Goal: Task Accomplishment & Management: Use online tool/utility

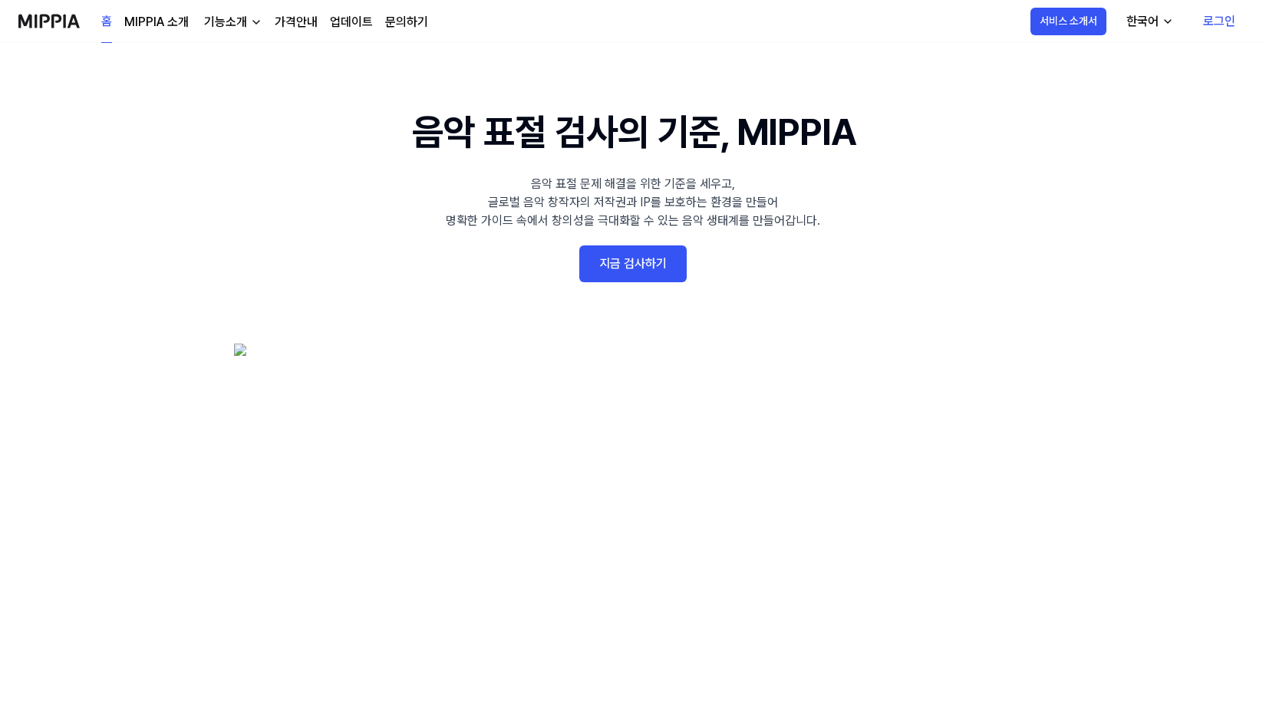
click at [647, 242] on 배너 "음악 표절 검사의 기준, MIPPIA 음악 표절 문제 해결을 위한 기준을 세우고, 글로벌 음악 창작자의 저작권과 IP를 보호하는 환경을 만들어…" at bounding box center [633, 385] width 1105 height 562
click at [615, 271] on link "지금 검사하기" at bounding box center [632, 264] width 107 height 37
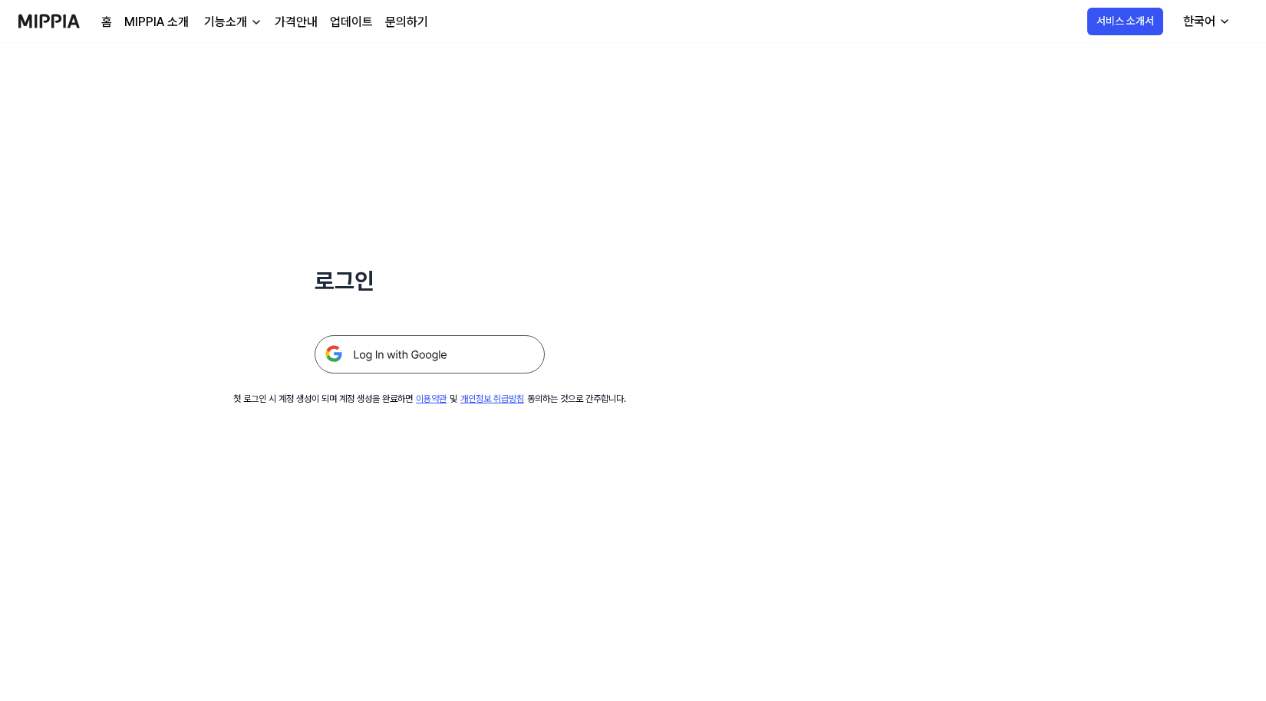
click at [474, 351] on img at bounding box center [430, 354] width 230 height 38
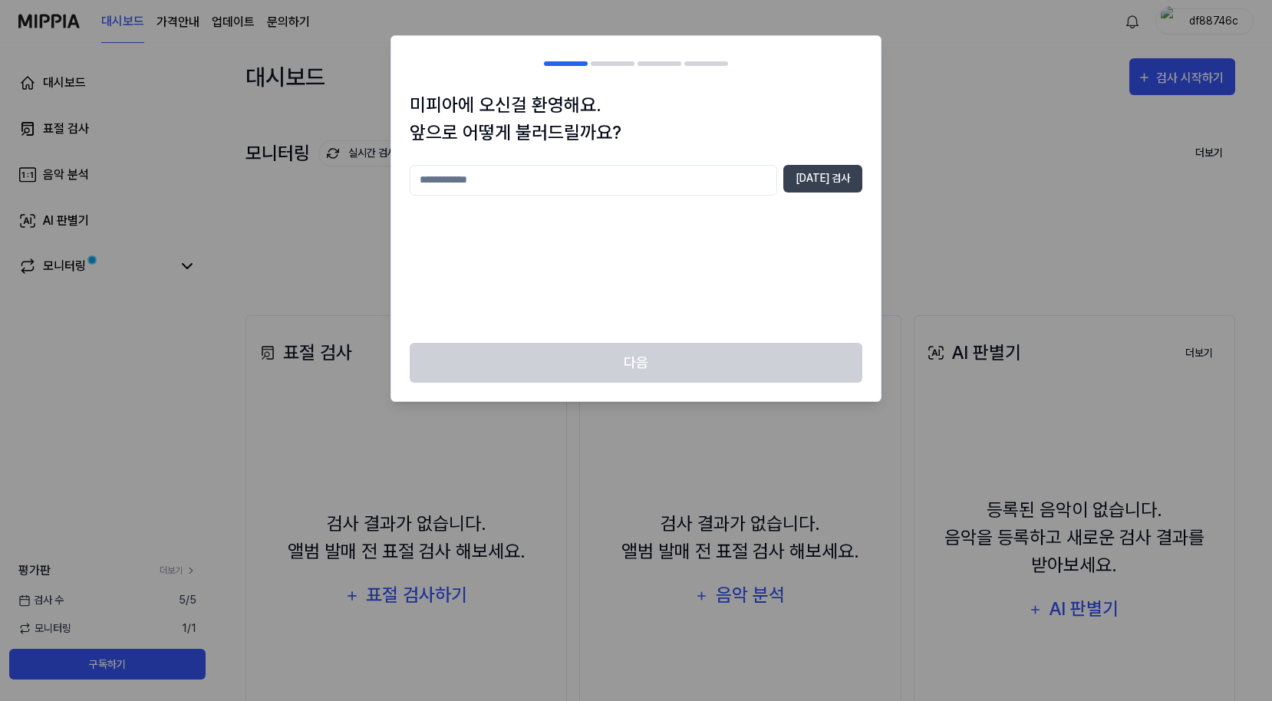
click at [548, 163] on div "미피아에 오신걸 환영해요. 앞으로 어떻게 불러드릴까요? 중복 검사" at bounding box center [636, 217] width 490 height 252
click at [546, 192] on input "text" at bounding box center [594, 180] width 368 height 31
type input "**"
drag, startPoint x: 813, startPoint y: 183, endPoint x: 754, endPoint y: 219, distance: 68.8
click at [813, 182] on button "중복 검사" at bounding box center [823, 179] width 79 height 28
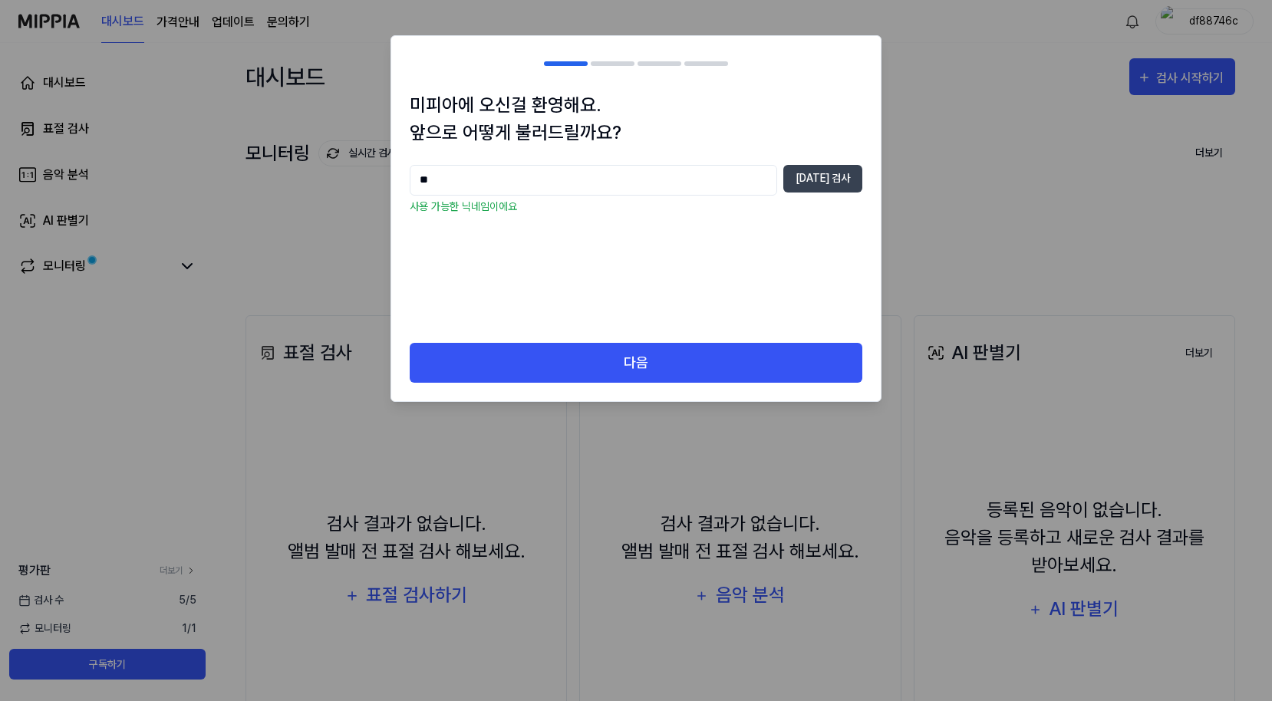
click at [694, 237] on div "** 중복 검사 사용 가능한 닉네임이에요" at bounding box center [636, 245] width 453 height 160
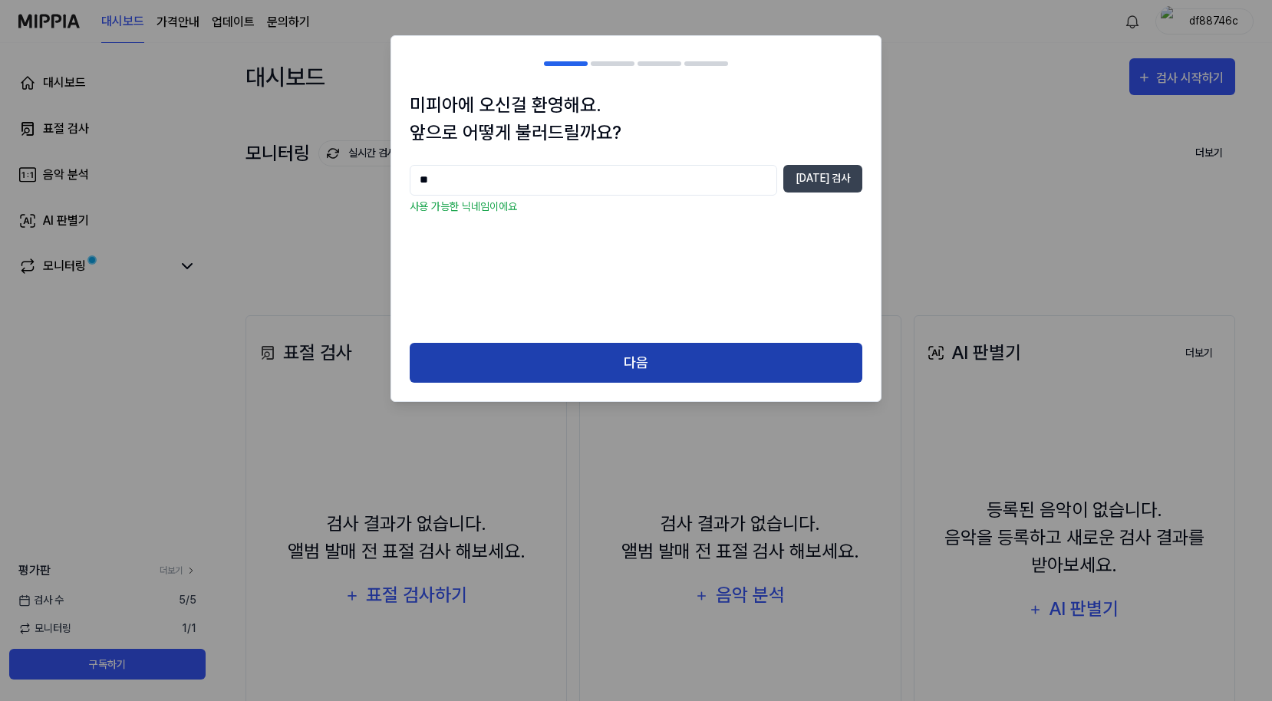
click at [629, 352] on button "다음" at bounding box center [636, 363] width 453 height 41
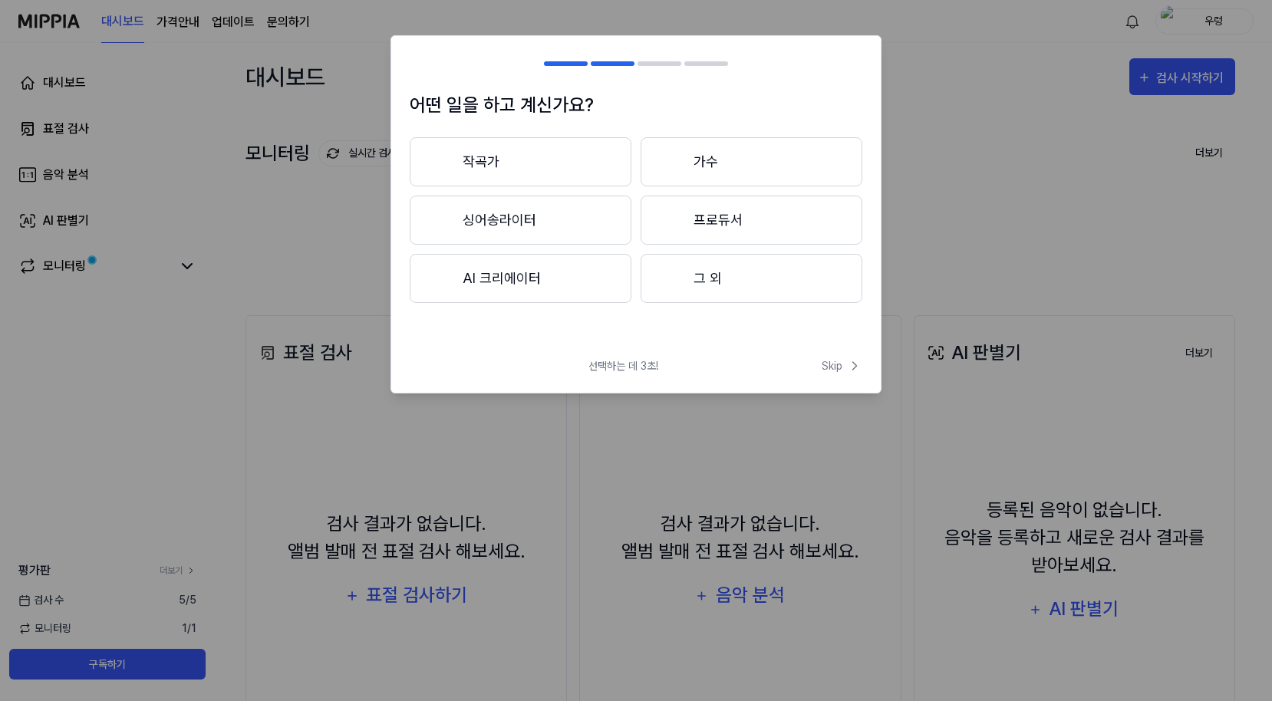
click at [556, 160] on button "작곡가" at bounding box center [521, 161] width 222 height 49
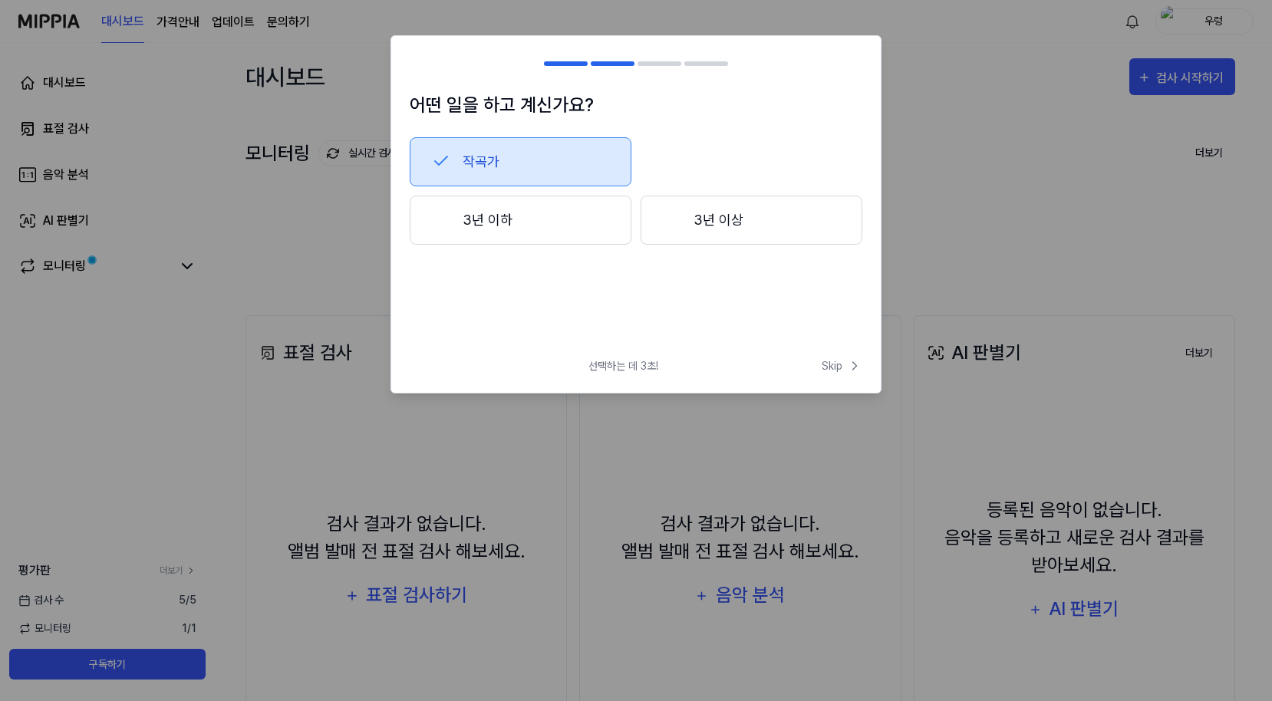
click at [556, 228] on button "3년 이하" at bounding box center [521, 220] width 222 height 49
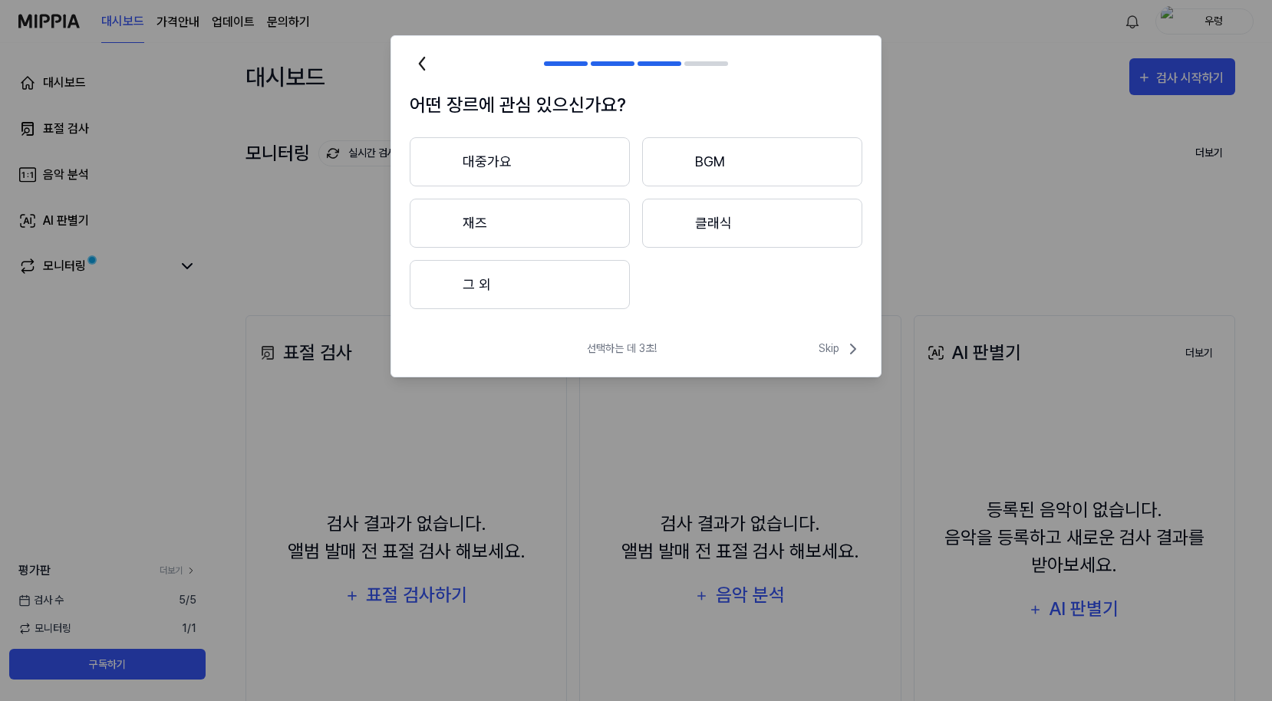
click at [573, 292] on button "그 외" at bounding box center [520, 284] width 220 height 49
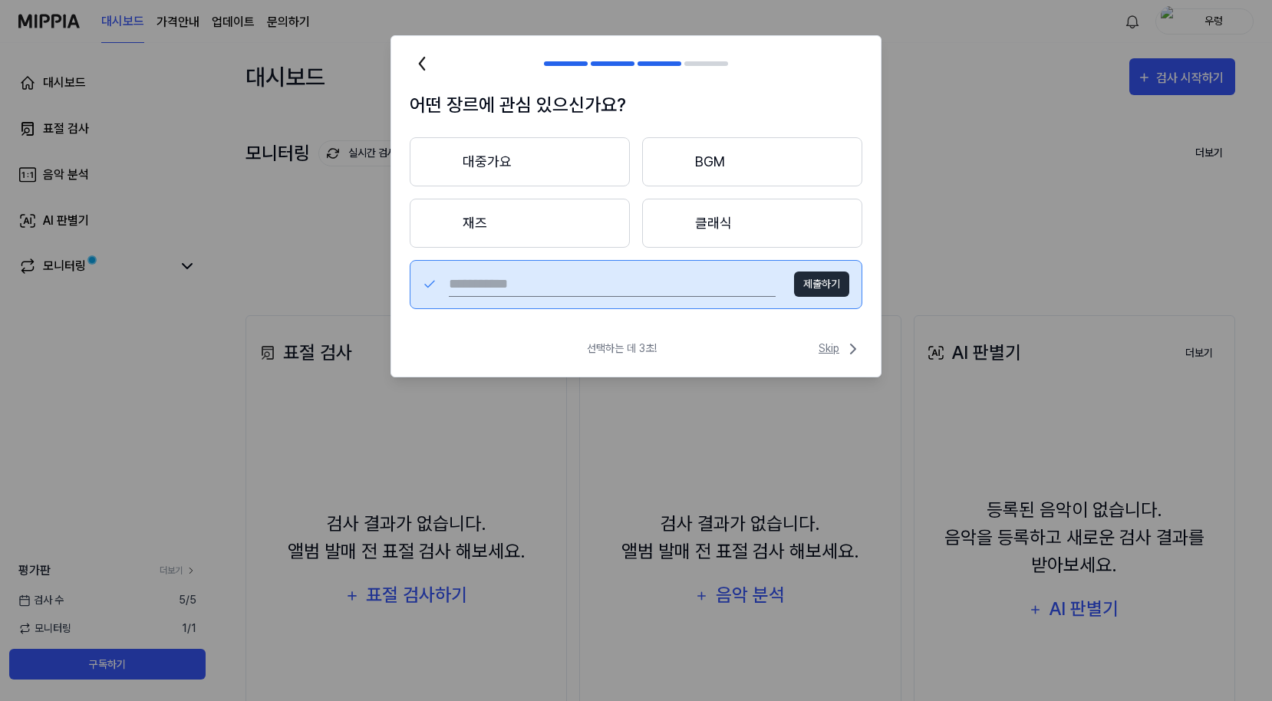
click at [842, 349] on span "Skip" at bounding box center [841, 349] width 44 height 18
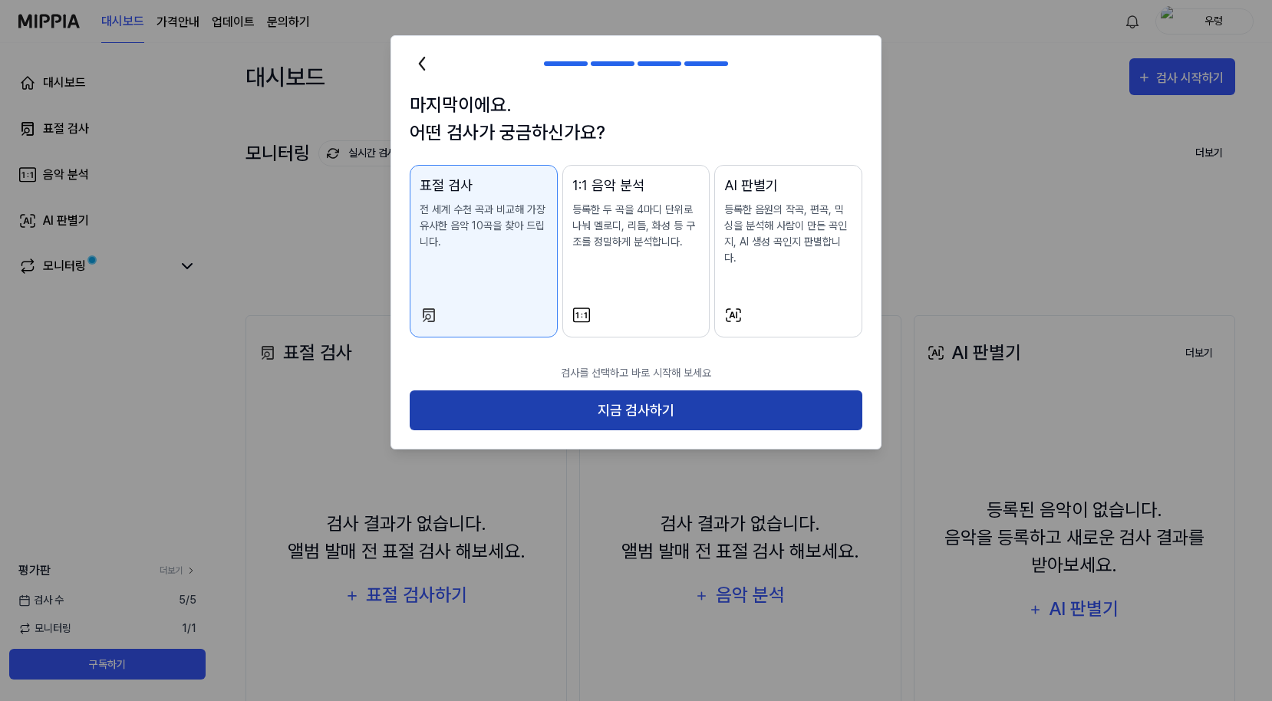
click at [647, 396] on button "지금 검사하기" at bounding box center [636, 411] width 453 height 41
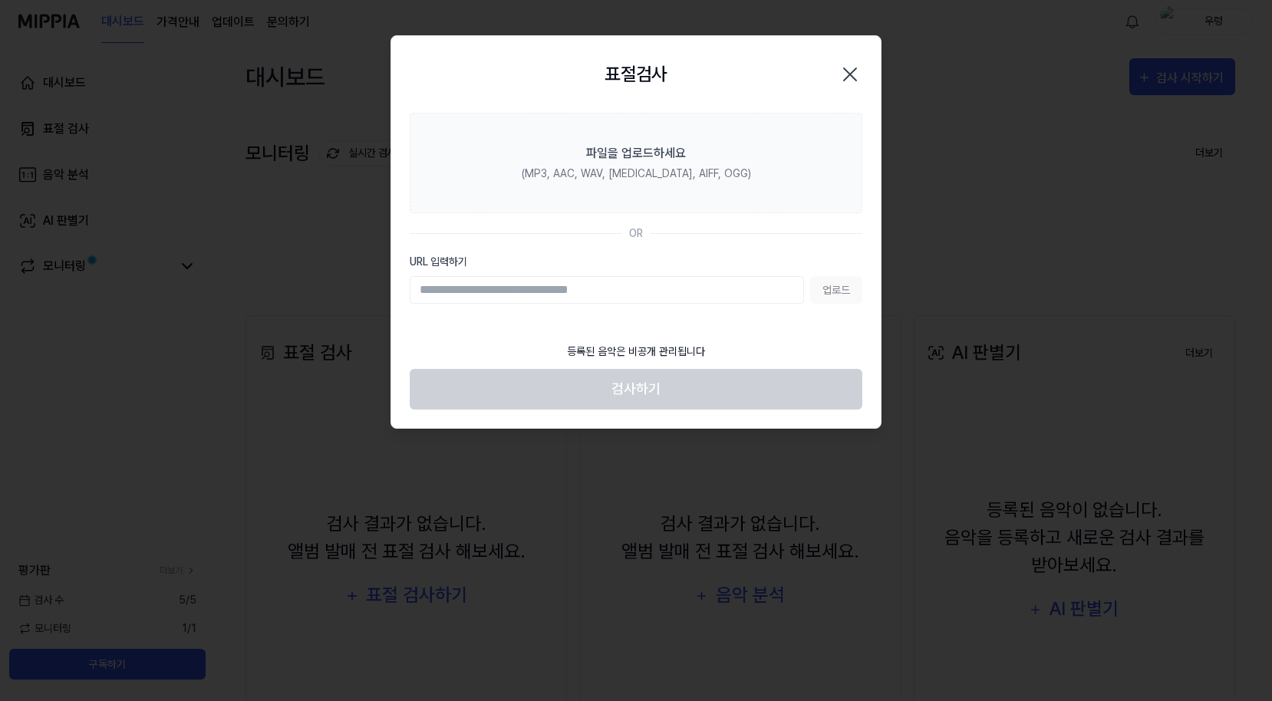
click at [656, 297] on input "URL 입력하기" at bounding box center [607, 290] width 394 height 28
click at [722, 239] on div "OR" at bounding box center [636, 234] width 453 height 16
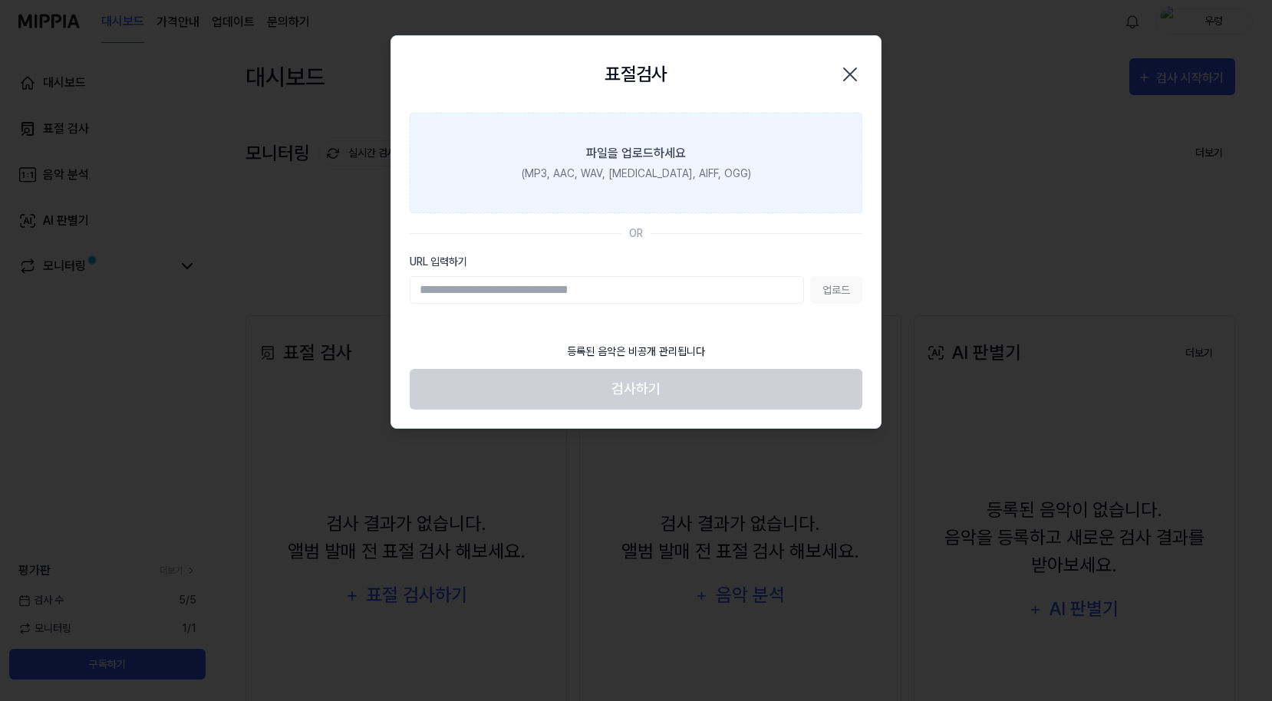
click at [772, 173] on label "파일을 업로드하세요 (MP3, AAC, WAV, FLAC, AIFF, OGG)" at bounding box center [636, 163] width 453 height 101
click at [0, 0] on input "파일을 업로드하세요 (MP3, AAC, WAV, FLAC, AIFF, OGG)" at bounding box center [0, 0] width 0 height 0
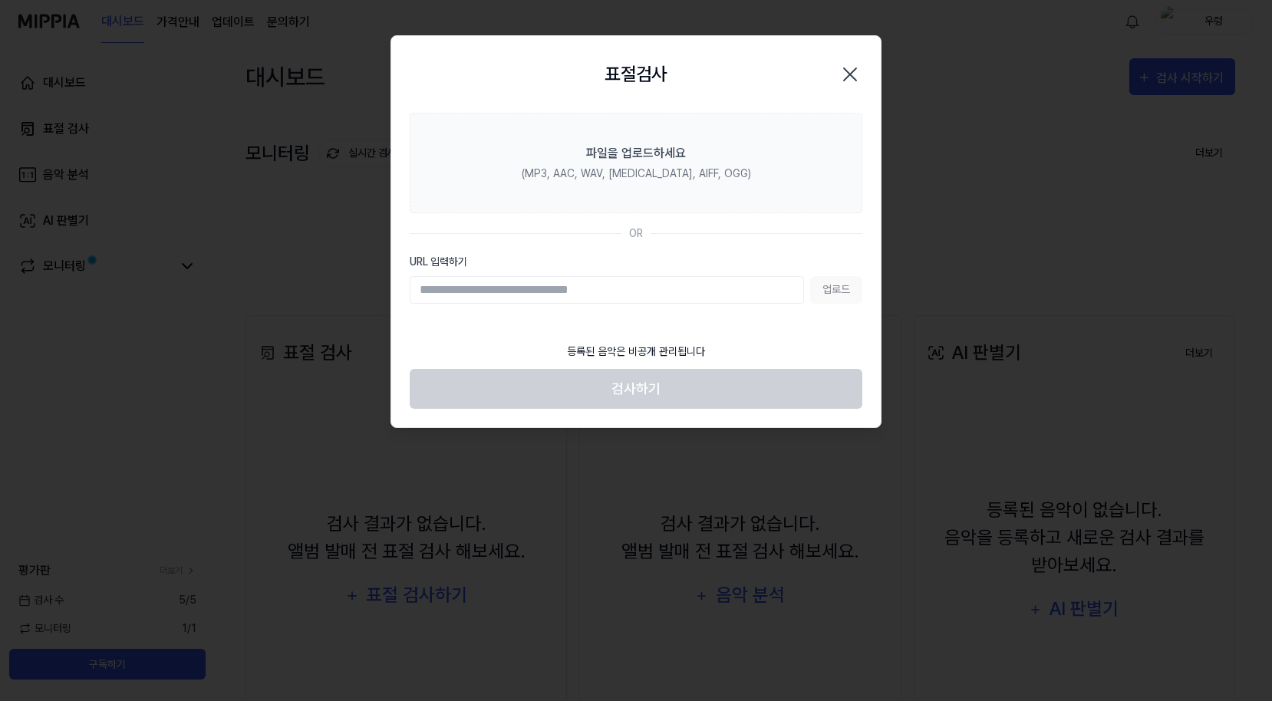
click at [838, 285] on div "업로드" at bounding box center [636, 290] width 453 height 28
click at [664, 285] on input "URL 입력하기" at bounding box center [607, 290] width 394 height 28
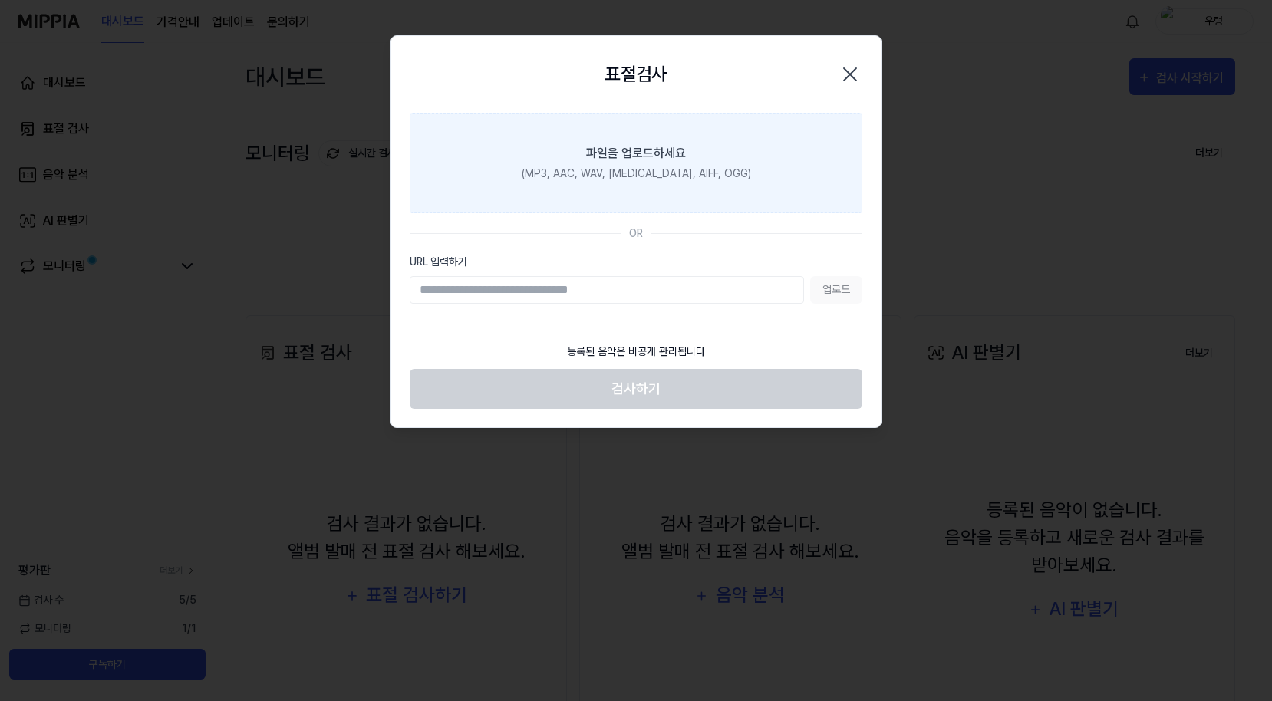
click at [634, 182] on label "파일을 업로드하세요 (MP3, AAC, WAV, FLAC, AIFF, OGG)" at bounding box center [636, 163] width 453 height 101
click at [0, 0] on input "파일을 업로드하세요 (MP3, AAC, WAV, FLAC, AIFF, OGG)" at bounding box center [0, 0] width 0 height 0
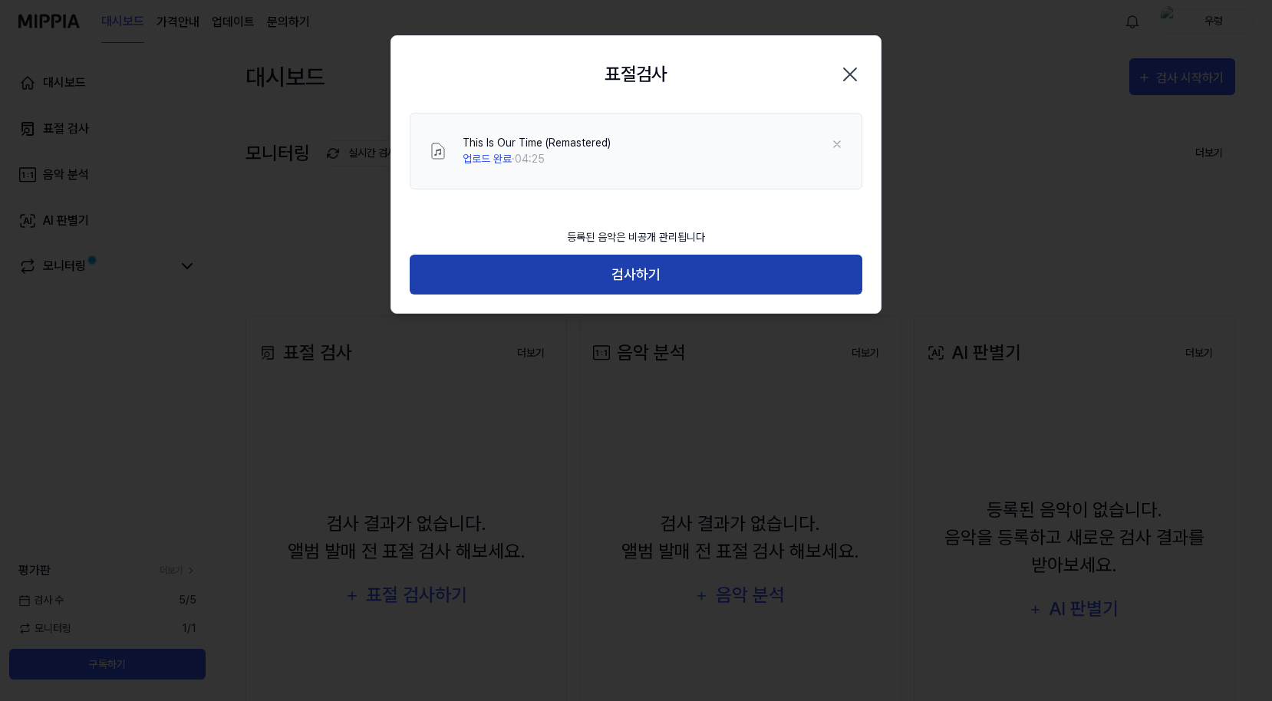
click at [596, 275] on button "검사하기" at bounding box center [636, 275] width 453 height 41
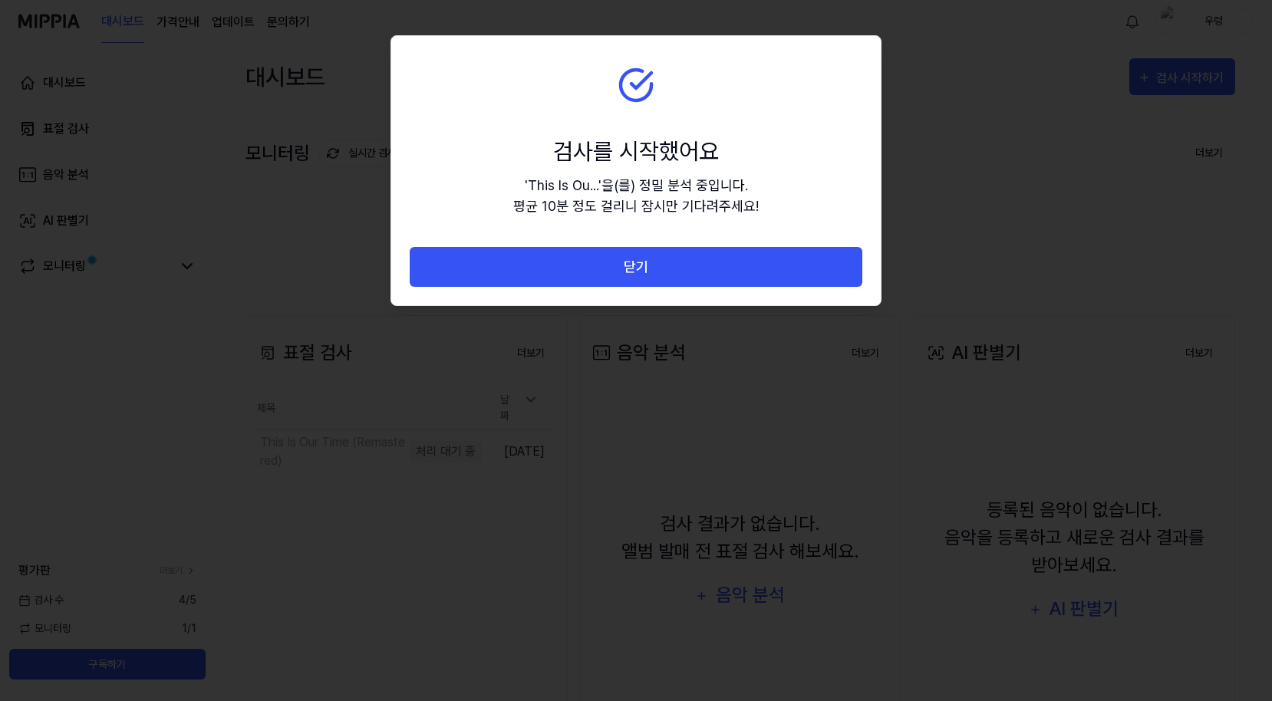
click at [638, 134] on div "검사를 시작했어요" at bounding box center [636, 151] width 246 height 35
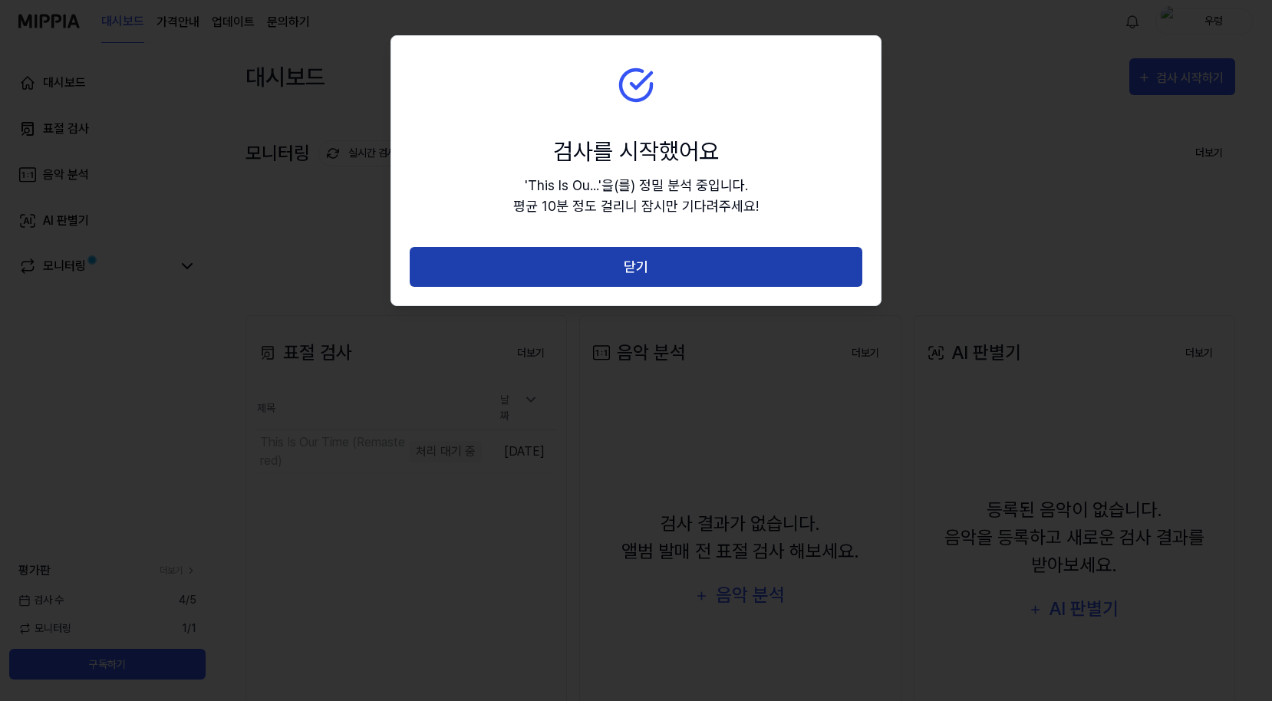
click at [615, 286] on button "닫기" at bounding box center [636, 267] width 453 height 41
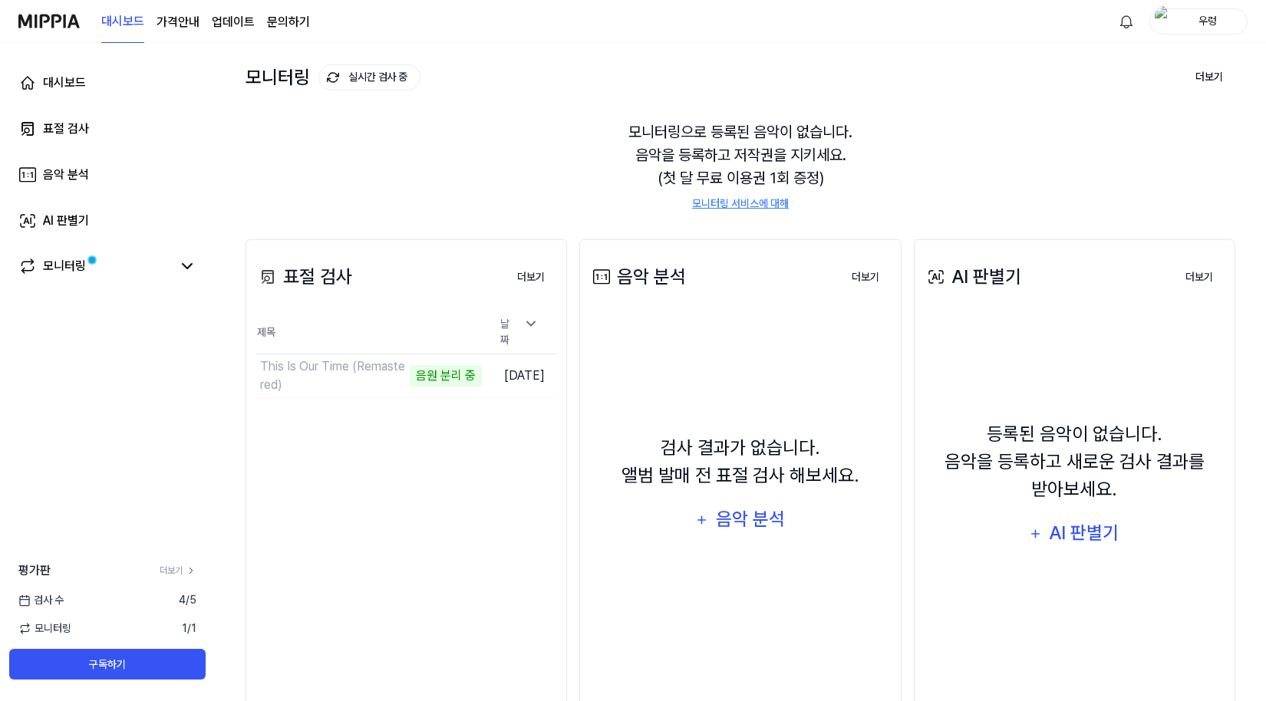
scroll to position [116, 0]
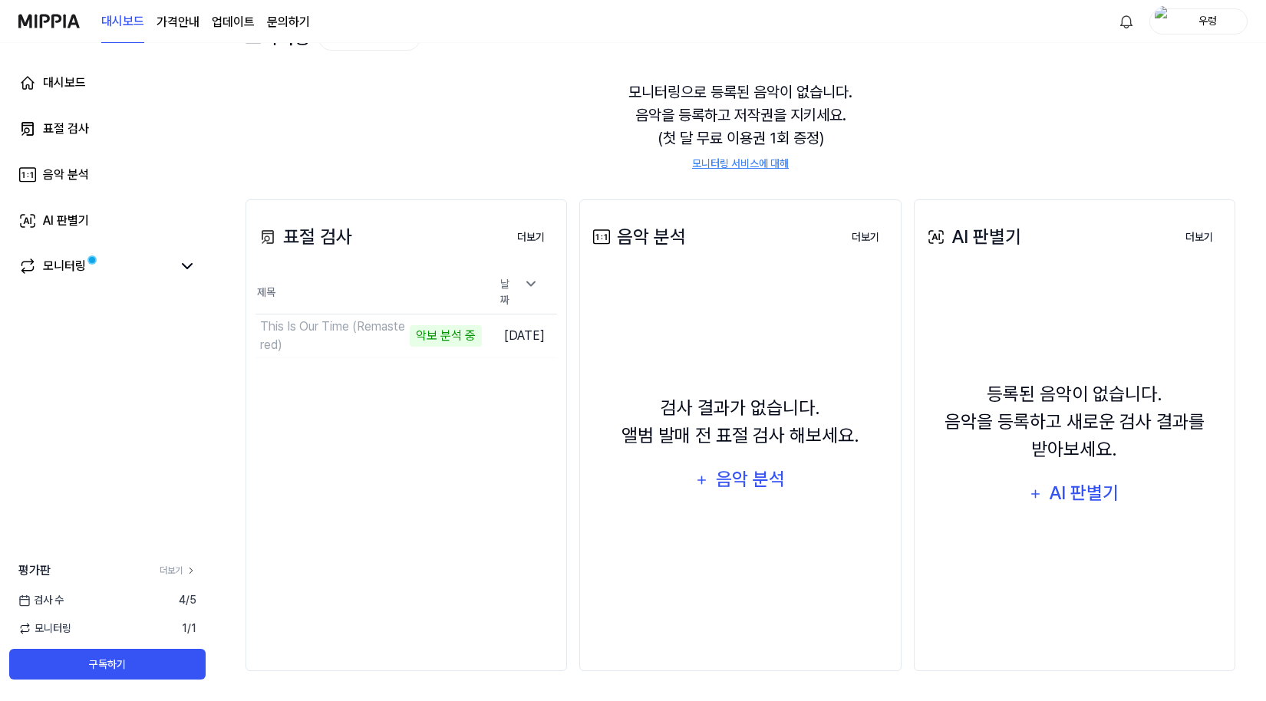
click at [210, 255] on div "대시보드 표절 검사 음악 분석 AI 판별기 모니터링" at bounding box center [107, 175] width 215 height 264
click at [1061, 114] on div "모니터링으로 등록된 음악이 없습니다. 음악을 등록하고 저작권을 지키세요. (첫 달 무료 이용권 1회 증정) 모니터링 서비스에 대해" at bounding box center [741, 126] width 990 height 128
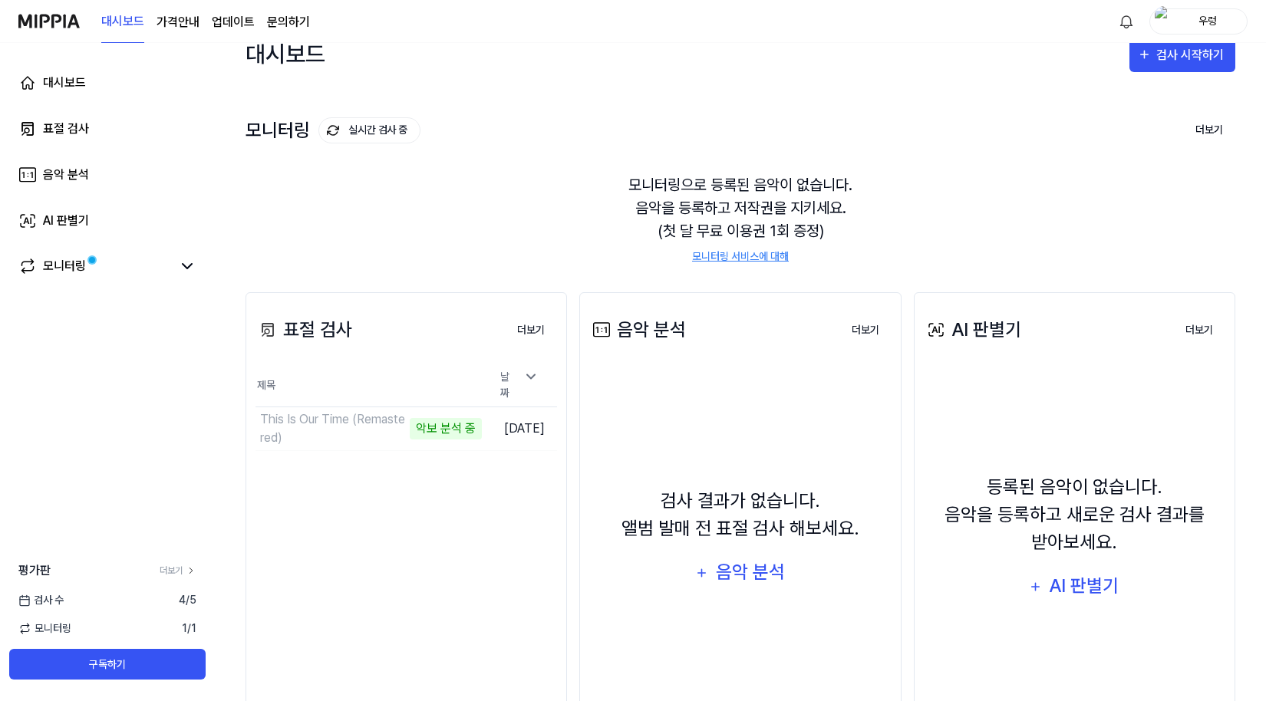
scroll to position [0, 0]
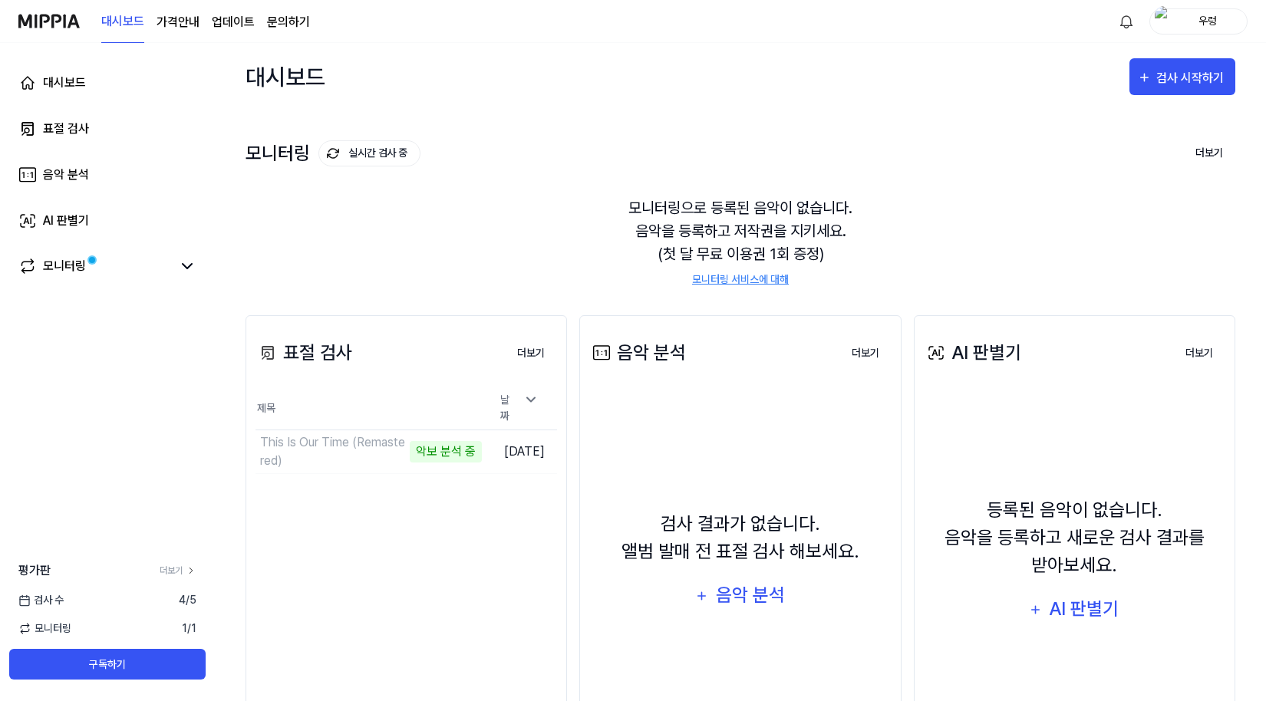
click at [724, 273] on link "모니터링 서비스에 대해" at bounding box center [740, 280] width 97 height 16
click at [1095, 227] on div "모니터링으로 등록된 음악이 없습니다. 음악을 등록하고 저작권을 지키세요. (첫 달 무료 이용권 1회 증정) 모니터링 서비스에 대해" at bounding box center [741, 242] width 990 height 128
click at [328, 437] on div "This Is Our Time (Remastered)" at bounding box center [339, 452] width 159 height 37
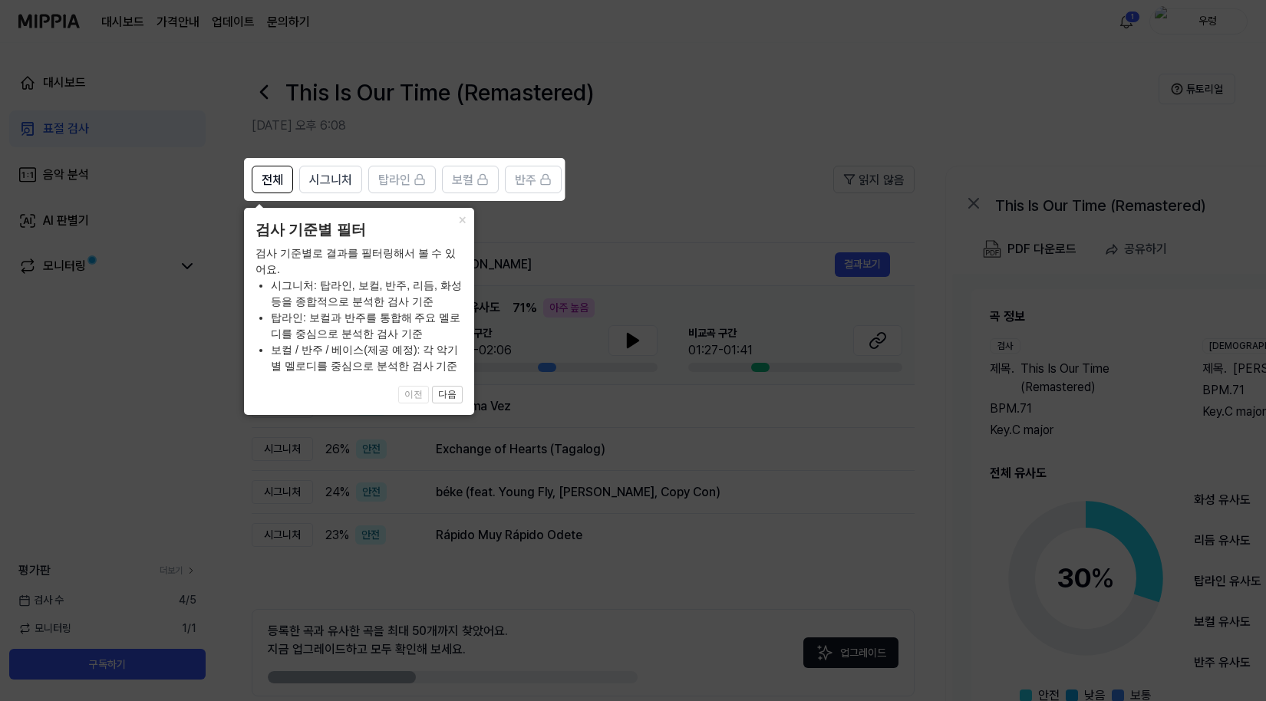
click at [604, 460] on icon at bounding box center [636, 350] width 1272 height 701
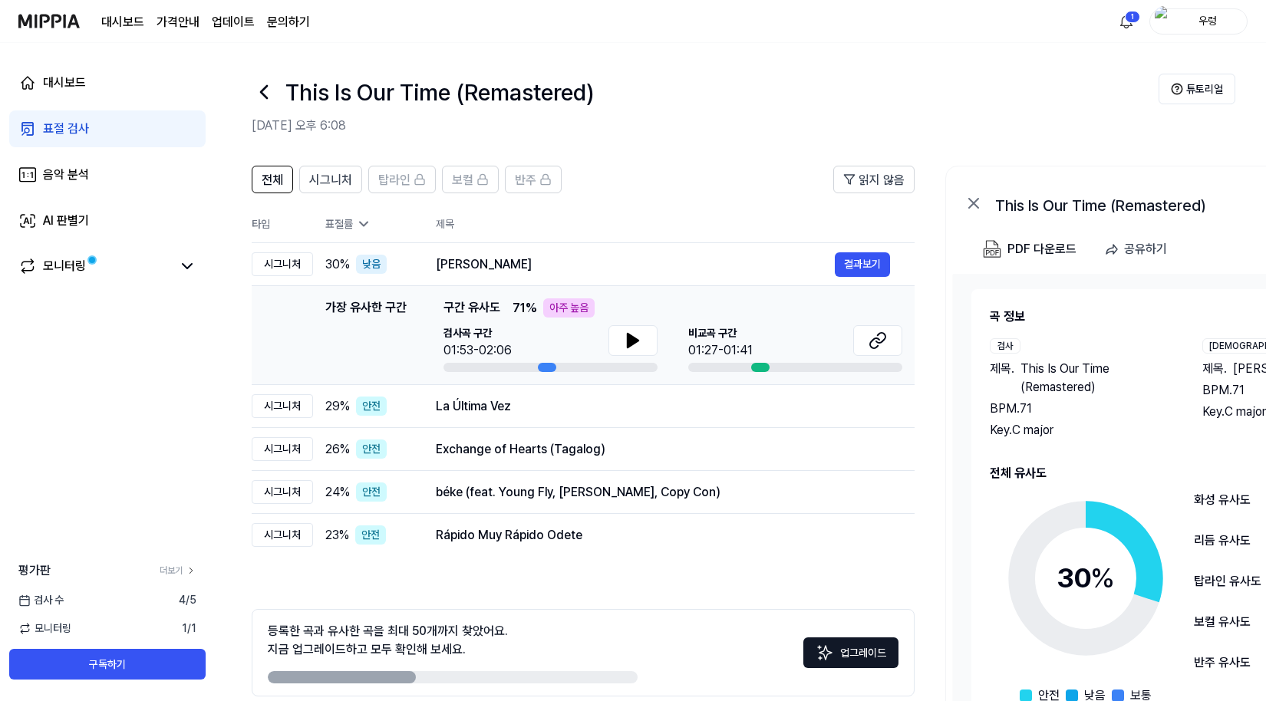
click at [795, 358] on div "비교곡 구간 01:27-01:41" at bounding box center [795, 342] width 214 height 35
click at [631, 344] on icon at bounding box center [631, 341] width 11 height 14
click at [770, 337] on div "비교곡 구간 01:27-01:41" at bounding box center [793, 342] width 214 height 35
drag, startPoint x: 750, startPoint y: 352, endPoint x: 744, endPoint y: 365, distance: 14.1
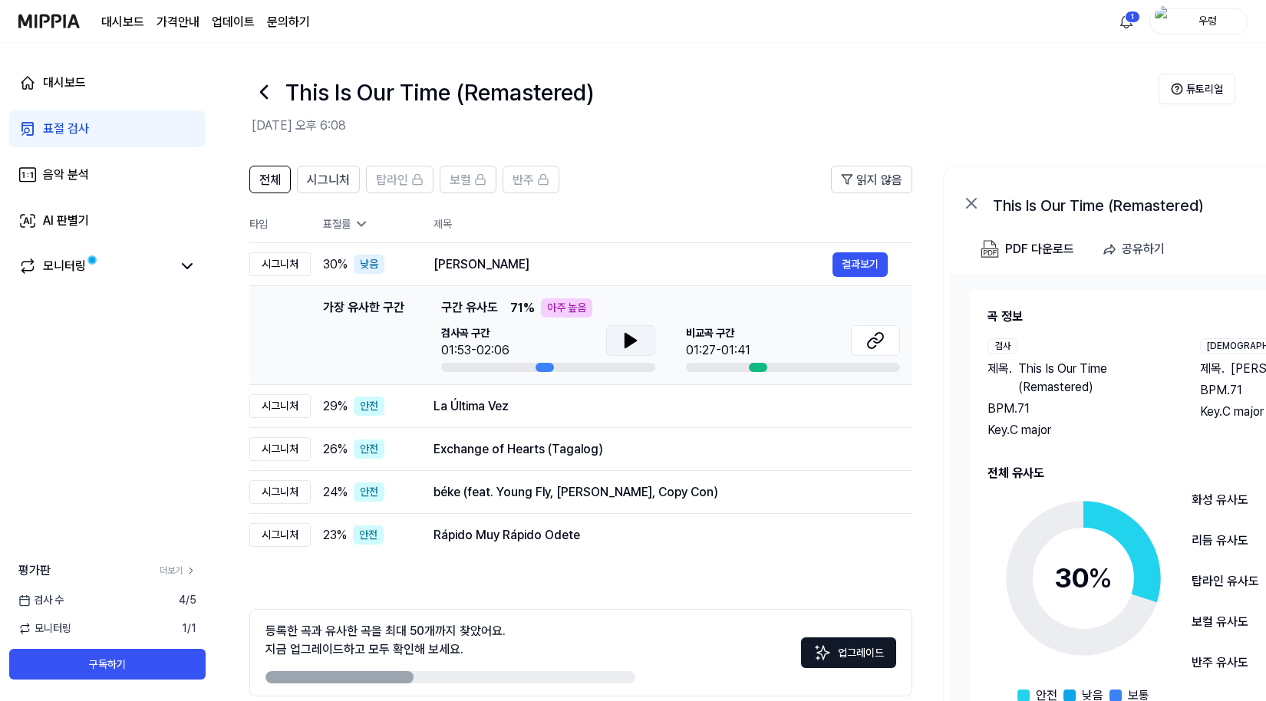
click at [747, 354] on div "비교곡 구간 01:27-01:41" at bounding box center [793, 342] width 214 height 35
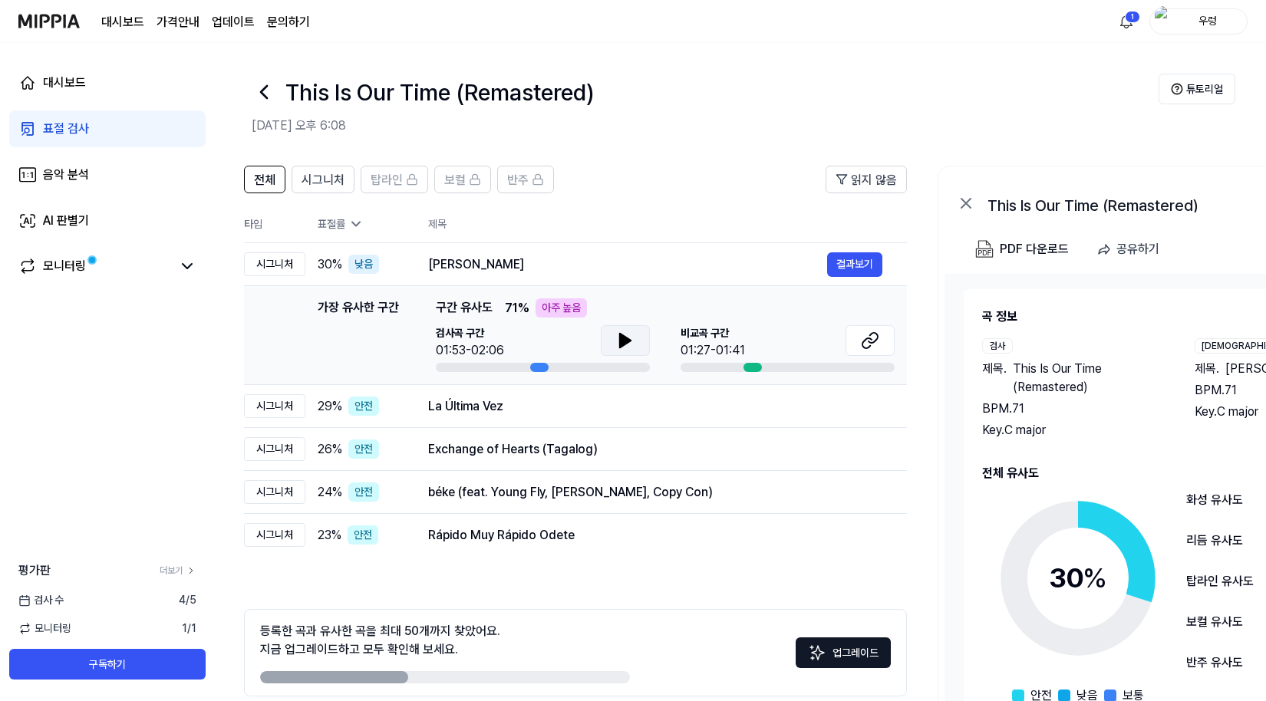
click at [751, 368] on div at bounding box center [753, 367] width 18 height 9
click at [753, 365] on div at bounding box center [754, 367] width 18 height 9
click at [727, 326] on span "비교곡 구간" at bounding box center [714, 333] width 64 height 16
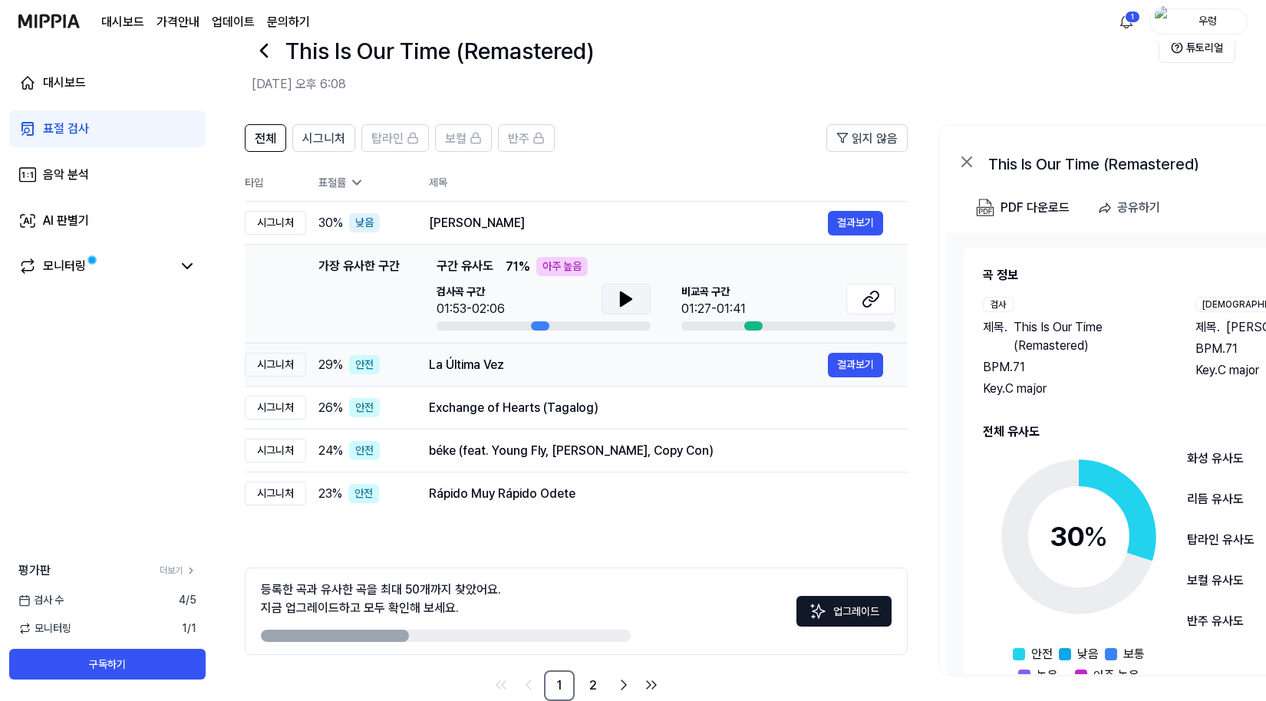
scroll to position [72, 0]
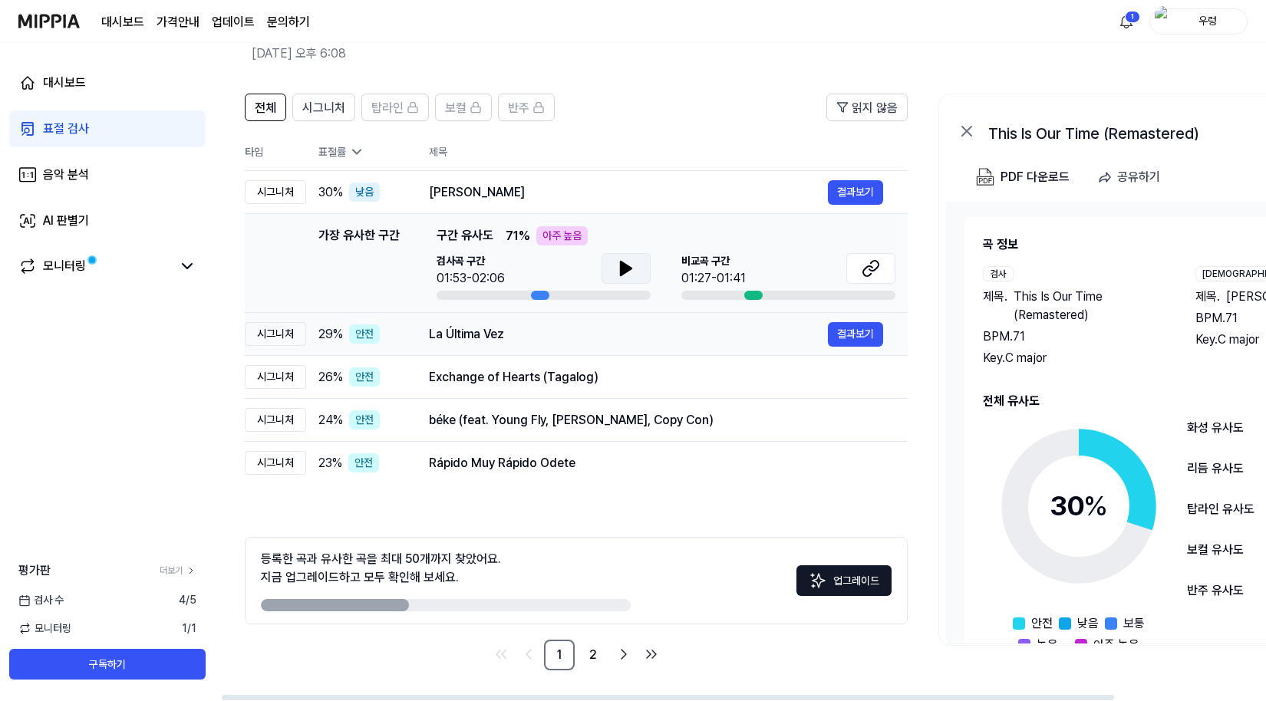
click at [688, 340] on div "La Última Vez" at bounding box center [628, 334] width 399 height 18
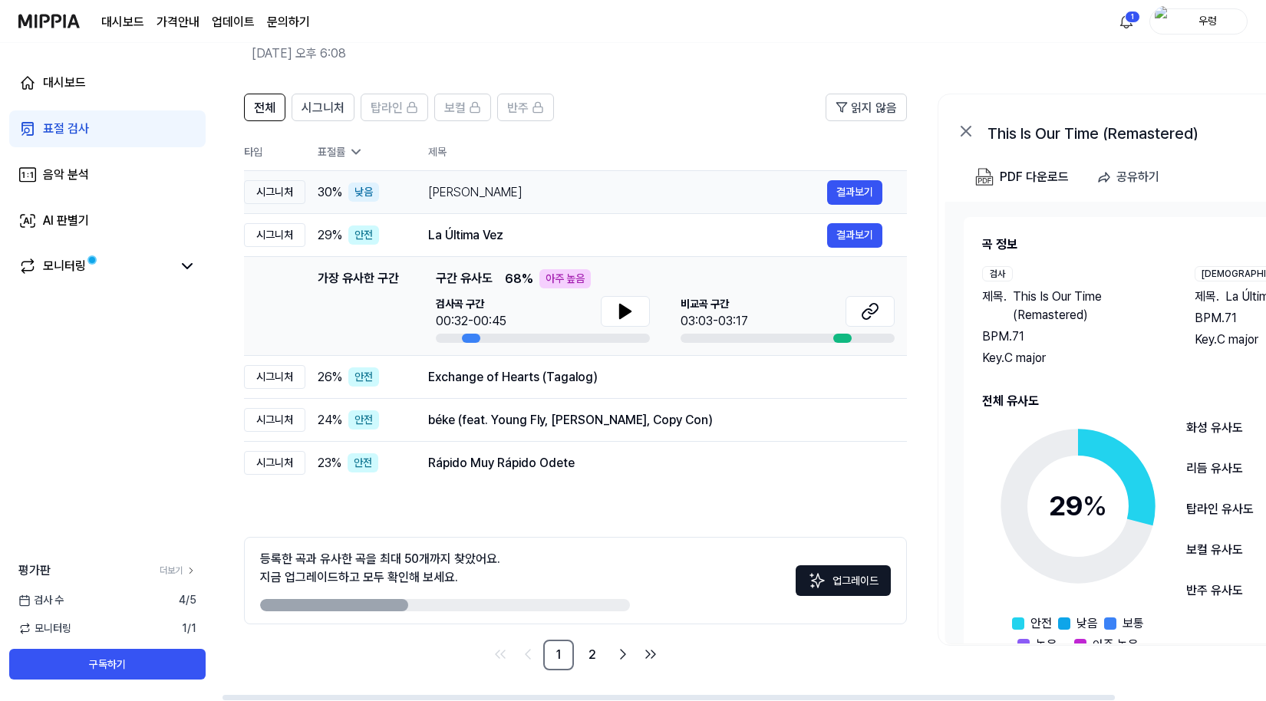
click at [525, 193] on div "Silaka Fanahy" at bounding box center [627, 192] width 399 height 18
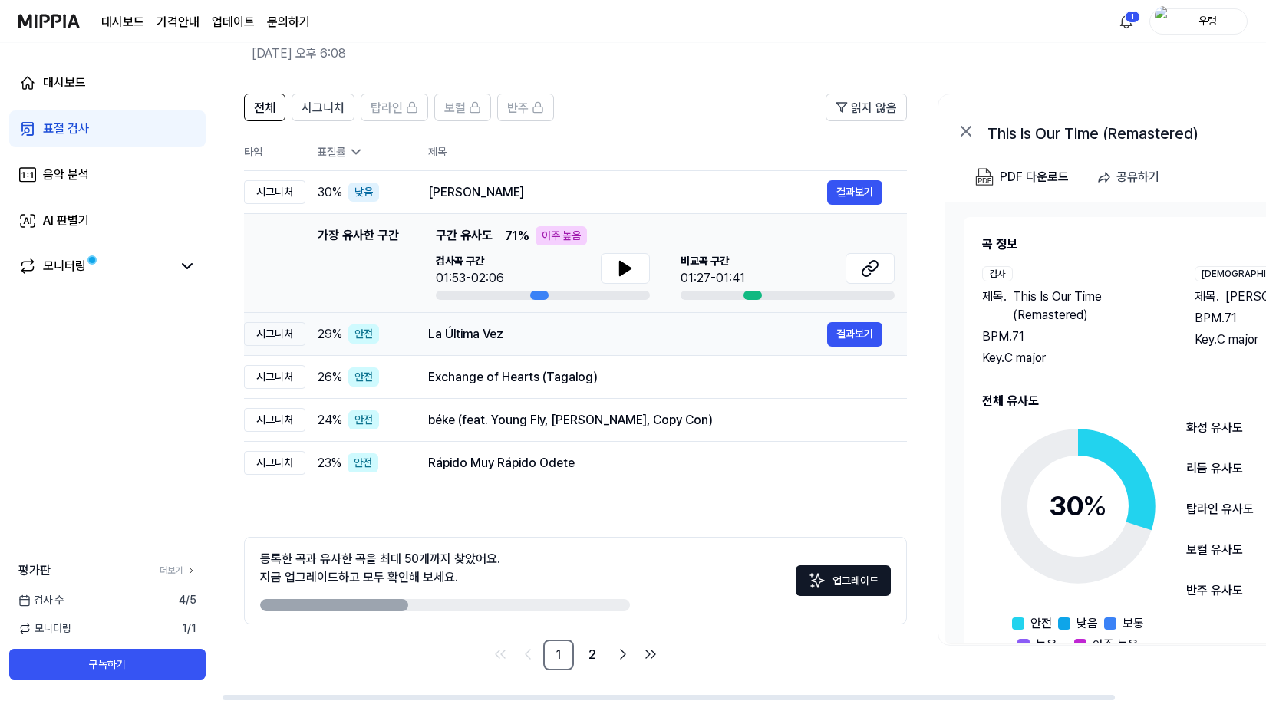
click at [490, 343] on div "La Última Vez 결과보기" at bounding box center [655, 334] width 454 height 25
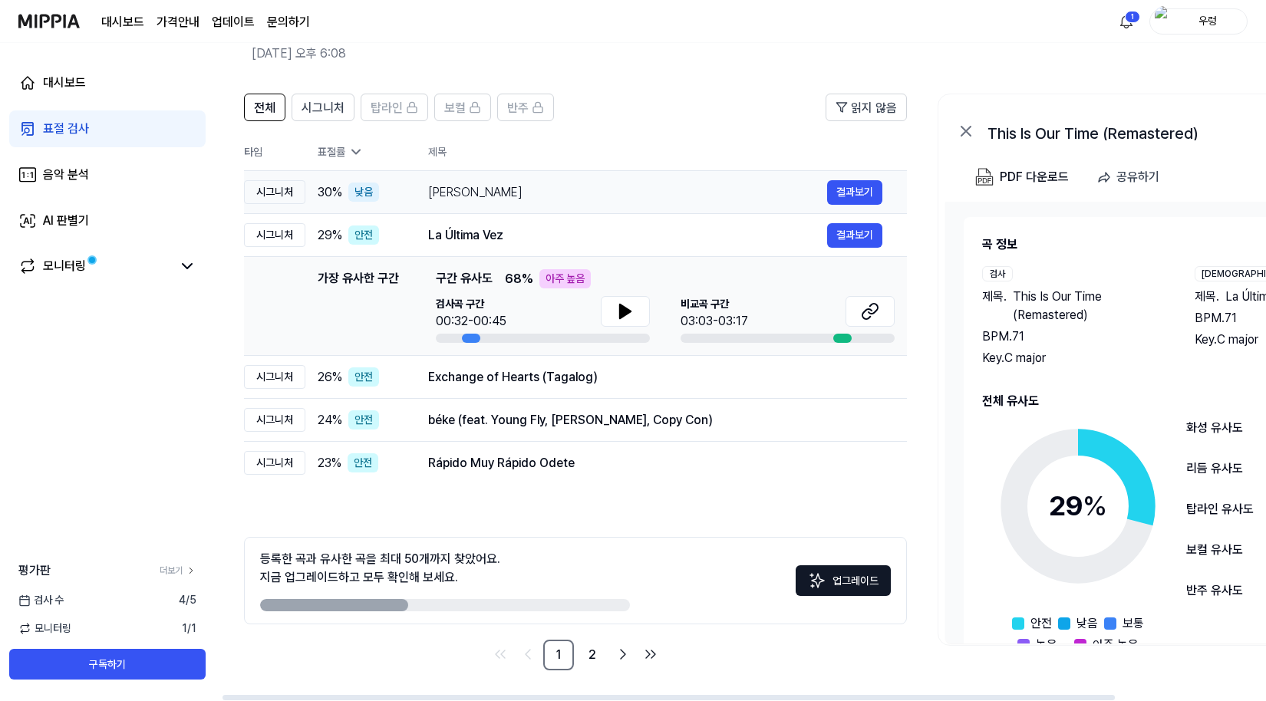
click at [496, 200] on div "Silaka Fanahy 결과보기" at bounding box center [655, 192] width 454 height 25
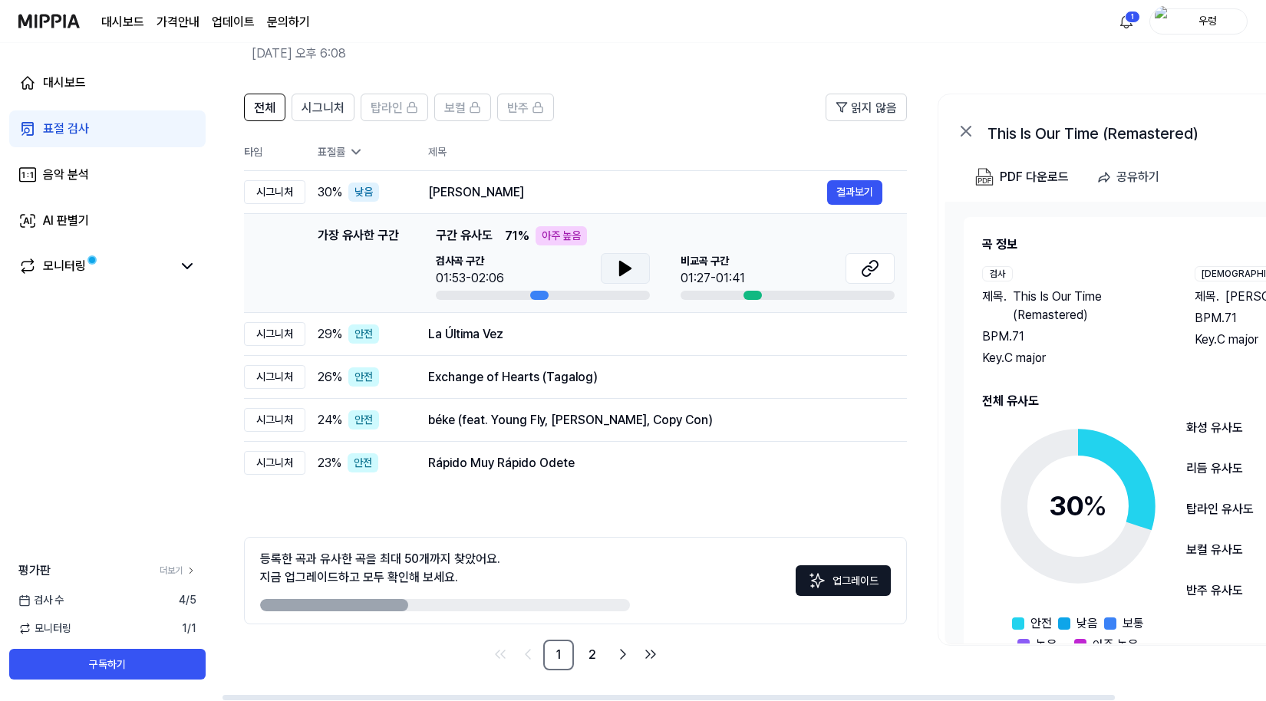
click at [622, 264] on icon at bounding box center [625, 269] width 11 height 14
click at [621, 264] on icon at bounding box center [622, 268] width 3 height 12
click at [574, 324] on div "La Última Vez 결과보기" at bounding box center [655, 334] width 454 height 25
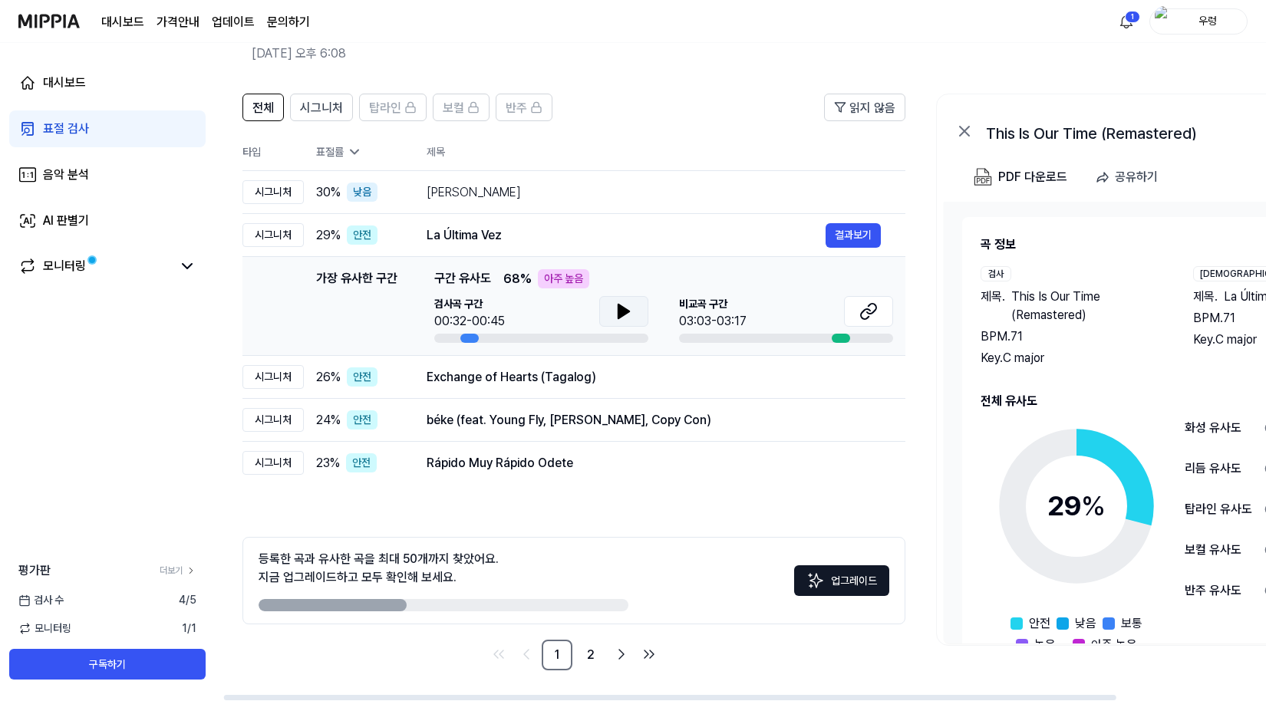
click at [603, 314] on button at bounding box center [623, 311] width 49 height 31
click at [614, 322] on button at bounding box center [625, 311] width 49 height 31
click at [638, 379] on div "Exchange of Hearts (Tagalog)" at bounding box center [627, 377] width 399 height 18
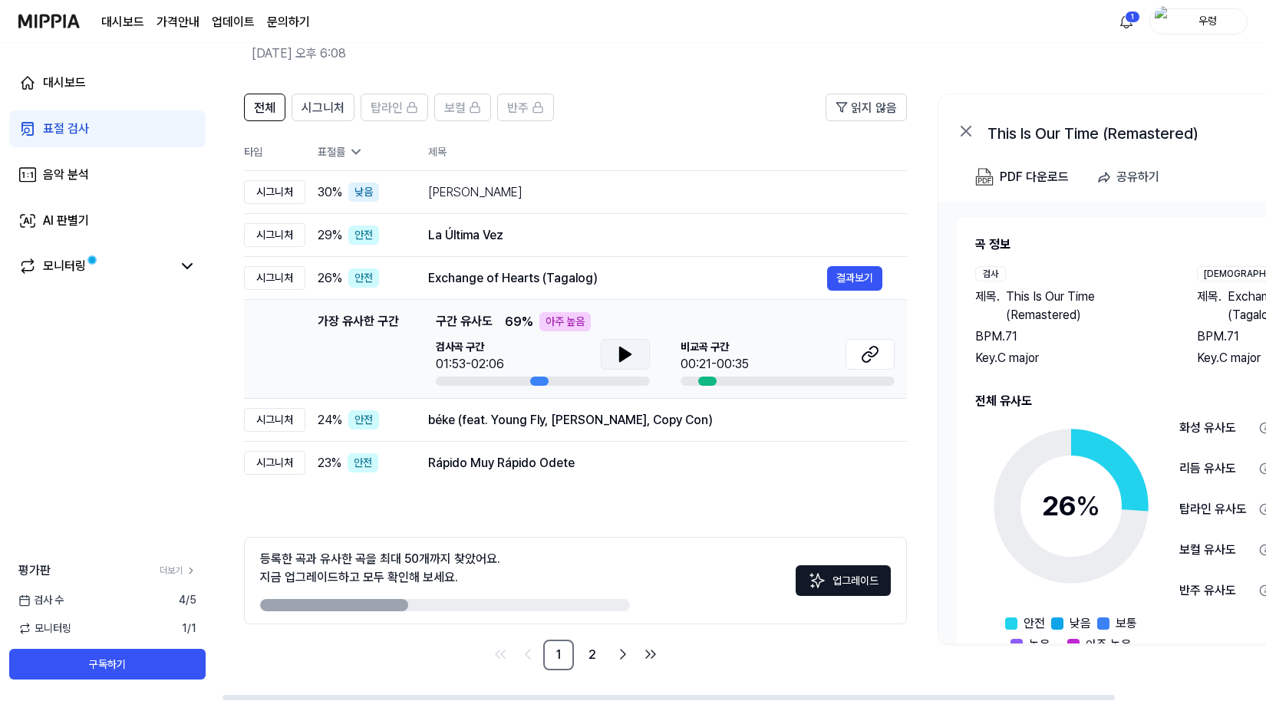
click at [637, 345] on button at bounding box center [625, 354] width 49 height 31
drag, startPoint x: 634, startPoint y: 357, endPoint x: 636, endPoint y: 374, distance: 17.0
click at [634, 357] on button at bounding box center [625, 354] width 49 height 31
click at [642, 437] on td "béke (feat. Young Fly, Lord Panamo, Copy Con) 결과보기" at bounding box center [655, 420] width 503 height 43
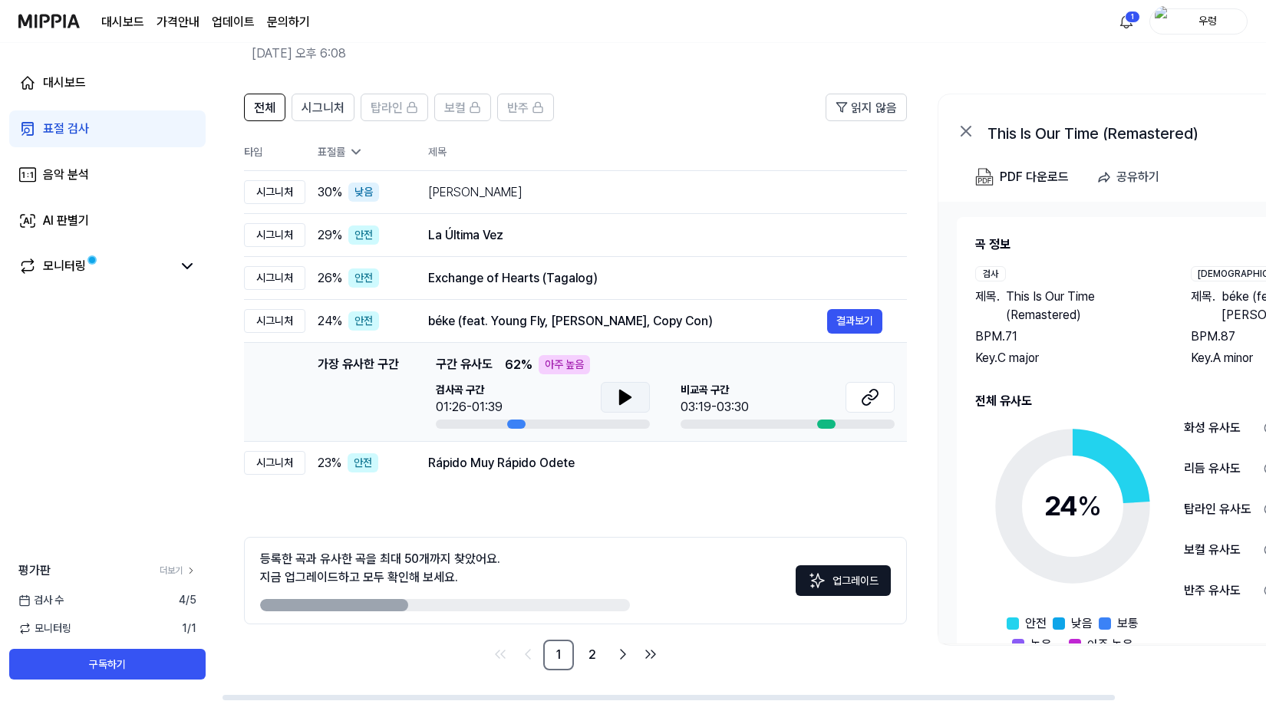
click at [614, 401] on button at bounding box center [625, 397] width 49 height 31
click at [625, 407] on button at bounding box center [625, 397] width 49 height 31
click at [619, 468] on div "Rápido Muy Rápido Odete" at bounding box center [627, 463] width 399 height 18
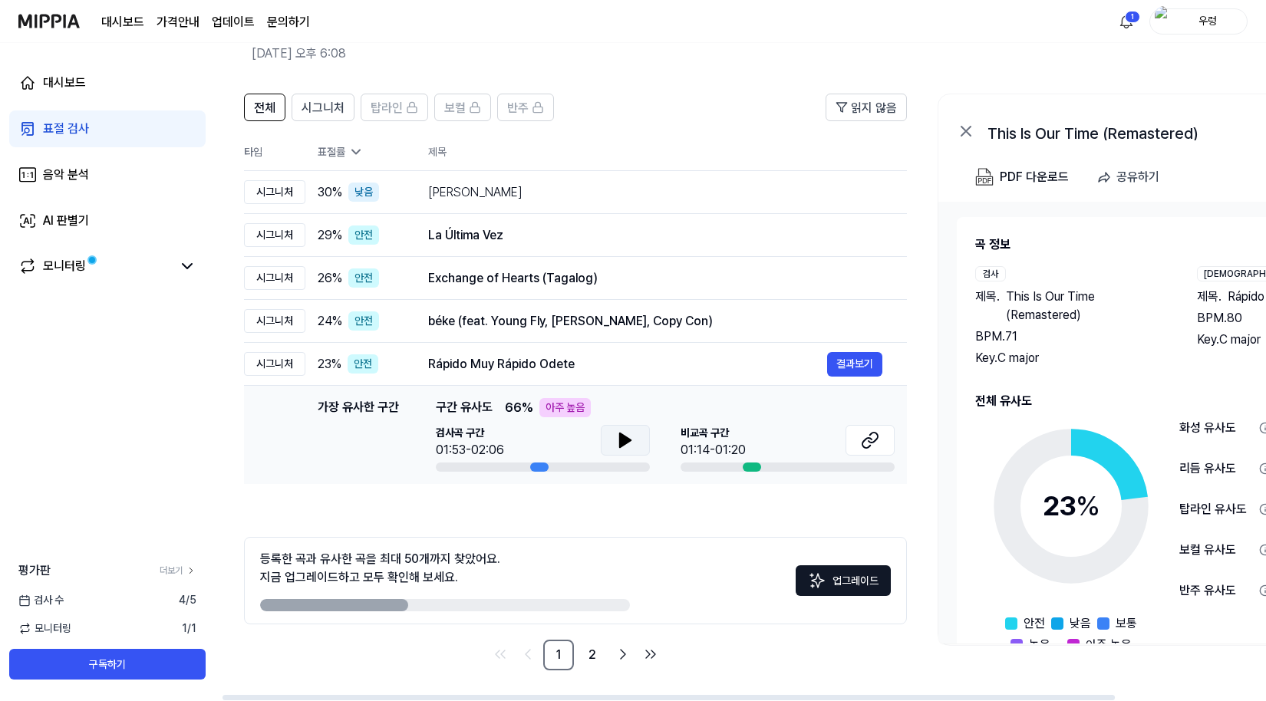
click at [624, 444] on icon at bounding box center [625, 441] width 11 height 14
click at [624, 445] on icon at bounding box center [625, 440] width 18 height 18
click at [592, 663] on link "2" at bounding box center [592, 655] width 31 height 31
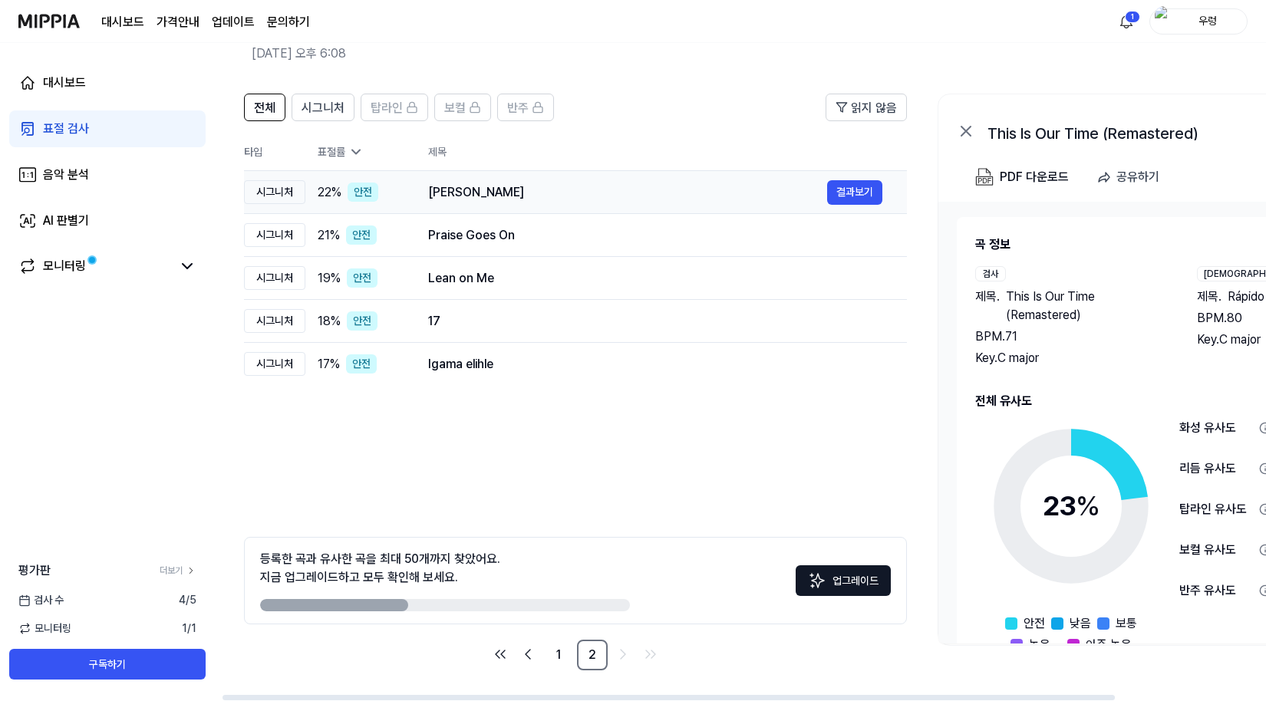
click at [574, 193] on div "Ito" at bounding box center [627, 192] width 399 height 18
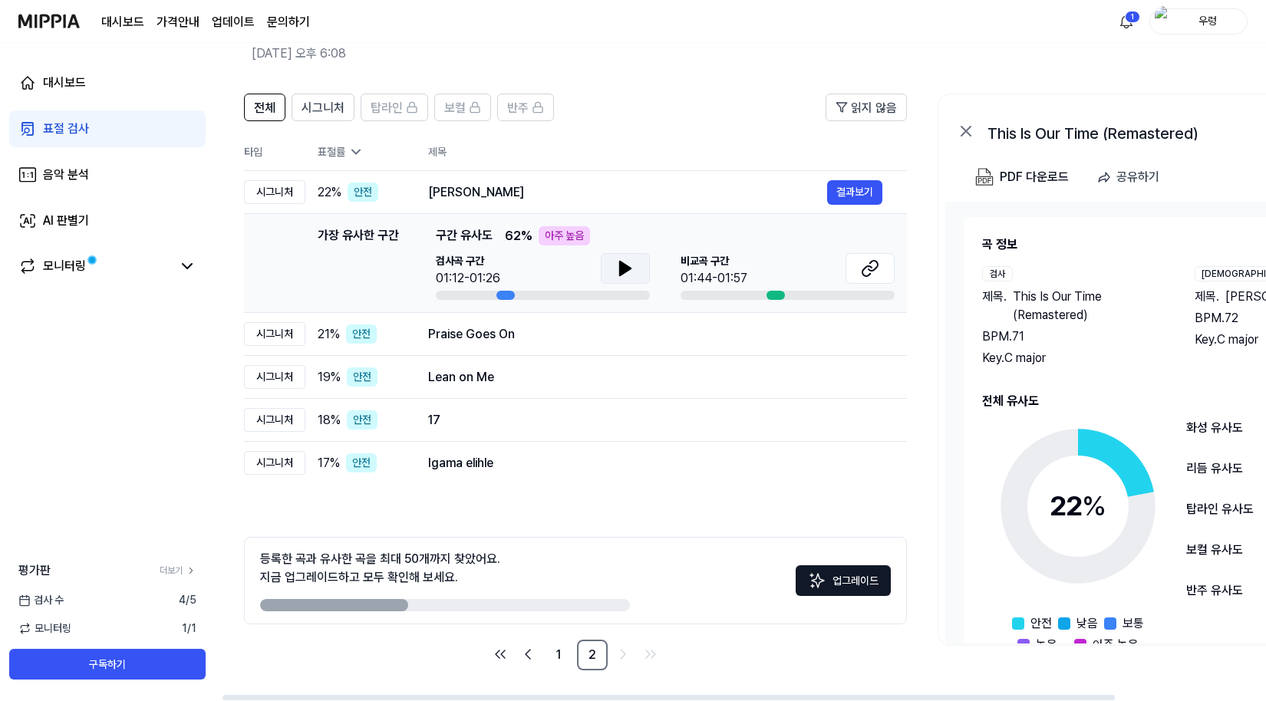
click at [626, 257] on button at bounding box center [625, 268] width 49 height 31
click at [626, 259] on button at bounding box center [625, 268] width 49 height 31
click at [877, 263] on icon at bounding box center [873, 266] width 9 height 10
click at [557, 653] on link "1" at bounding box center [558, 655] width 31 height 31
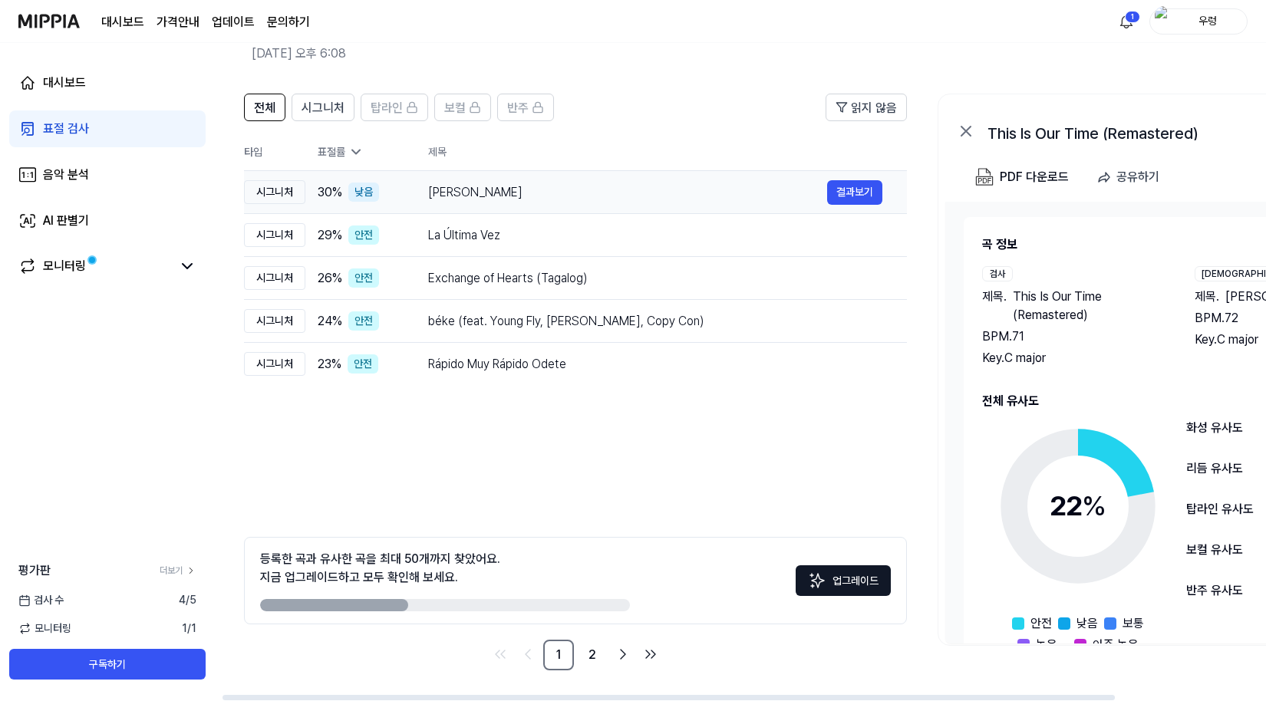
click at [688, 186] on div "Silaka Fanahy" at bounding box center [627, 192] width 399 height 18
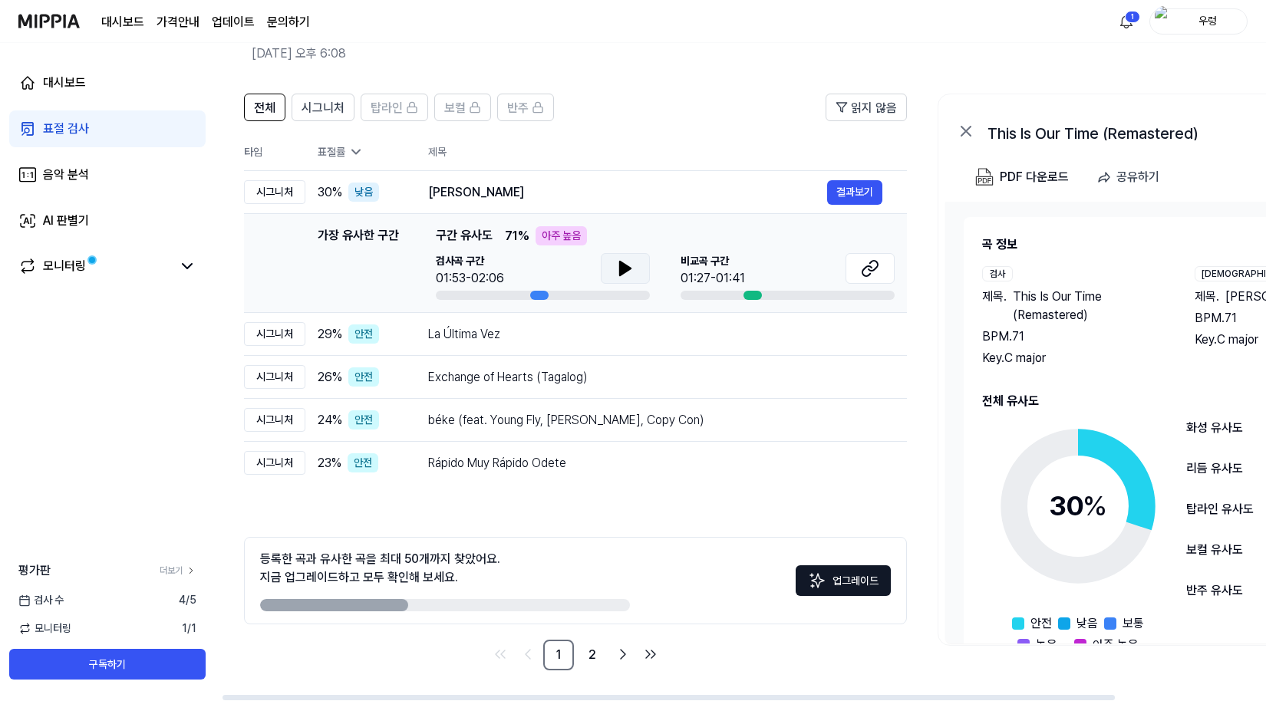
click at [629, 257] on button at bounding box center [625, 268] width 49 height 31
click at [637, 268] on button at bounding box center [623, 268] width 49 height 31
click at [867, 275] on icon at bounding box center [868, 268] width 18 height 18
click at [571, 431] on div "béke (feat. Young Fly, Lord Panamo, Copy Con) 결과보기" at bounding box center [654, 420] width 454 height 25
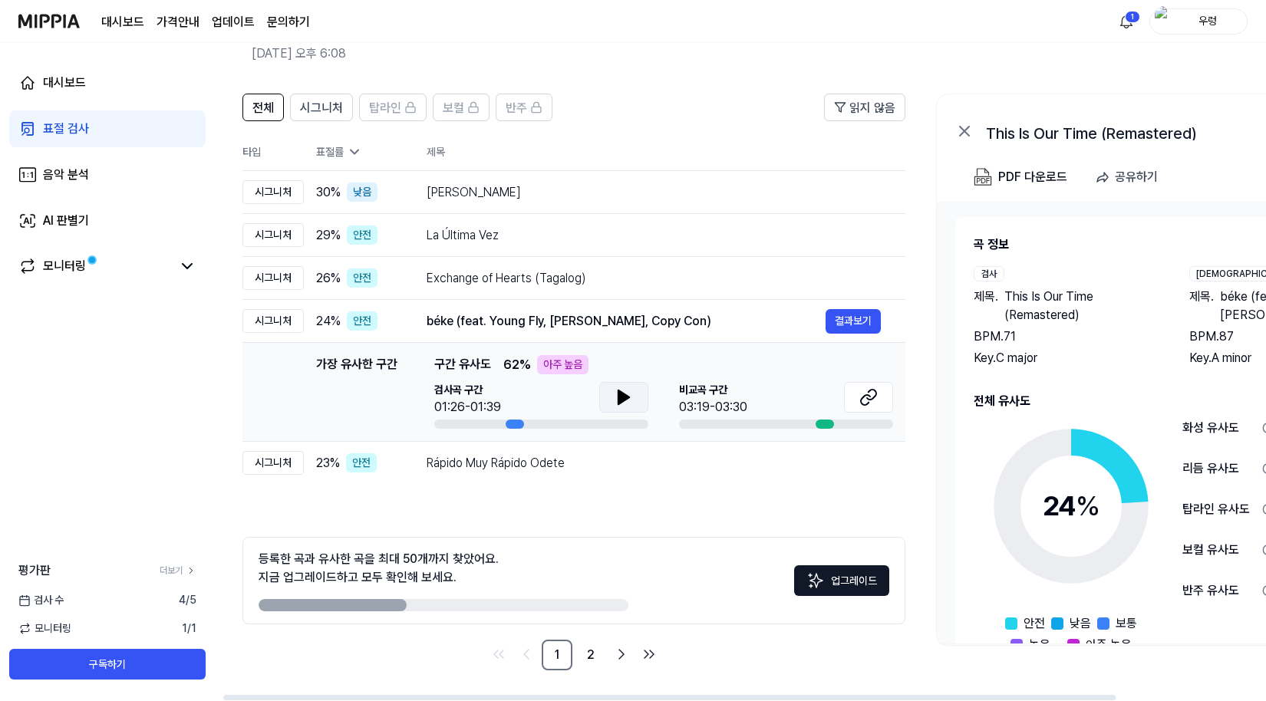
click at [611, 400] on button at bounding box center [623, 397] width 49 height 31
click at [875, 395] on icon at bounding box center [871, 395] width 9 height 10
click at [431, 646] on nav "1 2" at bounding box center [573, 655] width 663 height 31
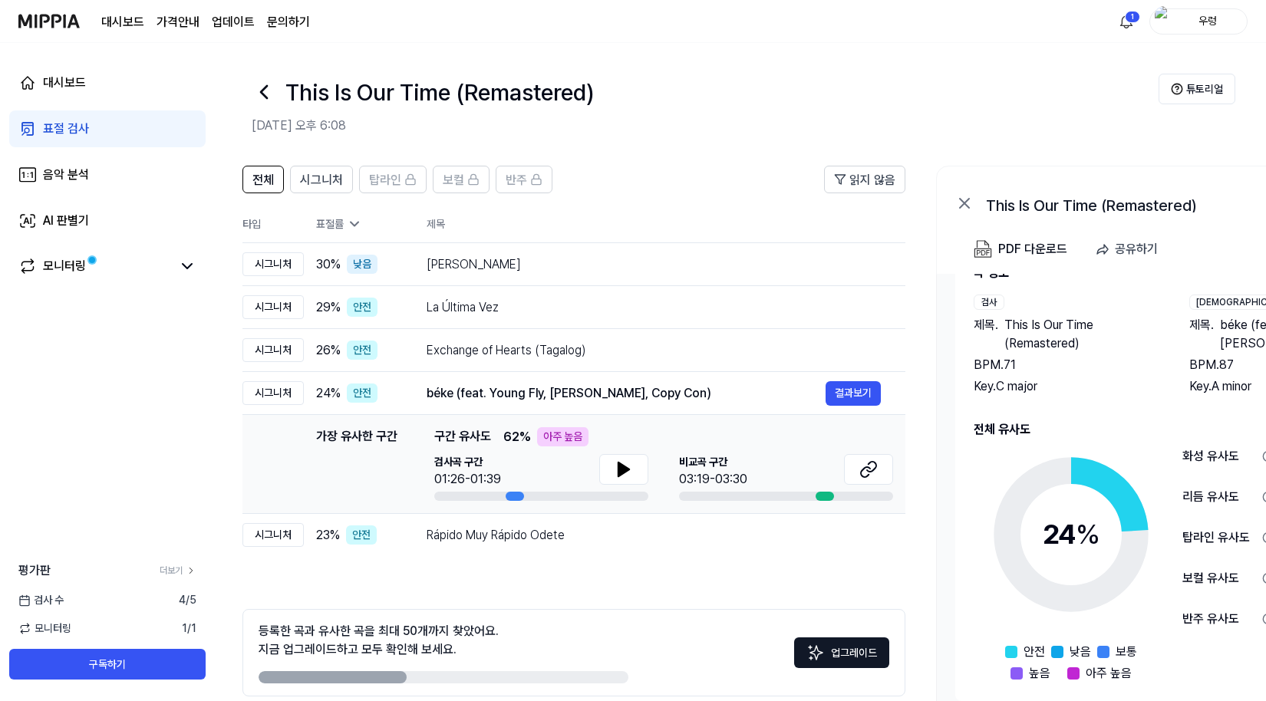
scroll to position [0, 0]
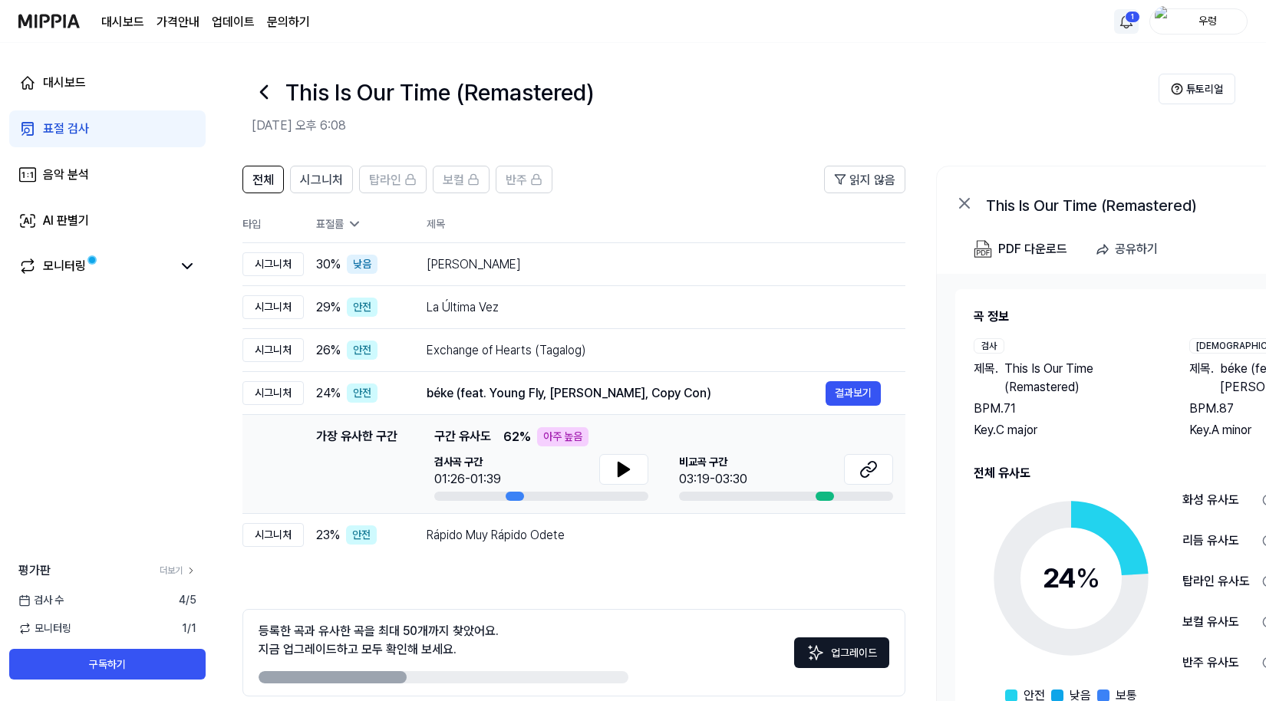
click at [1136, 13] on html "대시보드 가격안내 업데이트 문의하기 1 우렁 대시보드 표절 검사 음악 분석 AI 판별기 모니터링 평가판 더보기 검사 수 4 / 5 모니터링 1…" at bounding box center [633, 350] width 1266 height 701
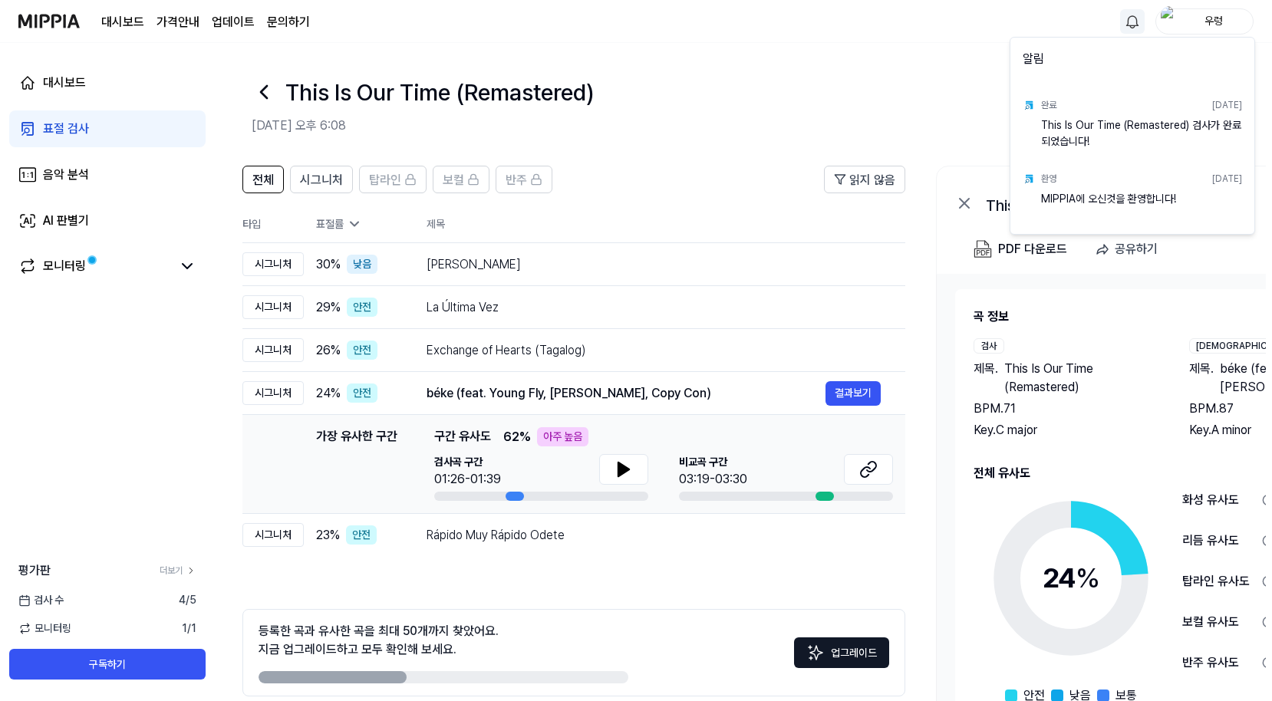
click at [955, 144] on html "대시보드 가격안내 업데이트 문의하기 우렁 대시보드 표절 검사 음악 분석 AI 판별기 모니터링 평가판 더보기 검사 수 4 / 5 모니터링 1 /…" at bounding box center [636, 350] width 1272 height 701
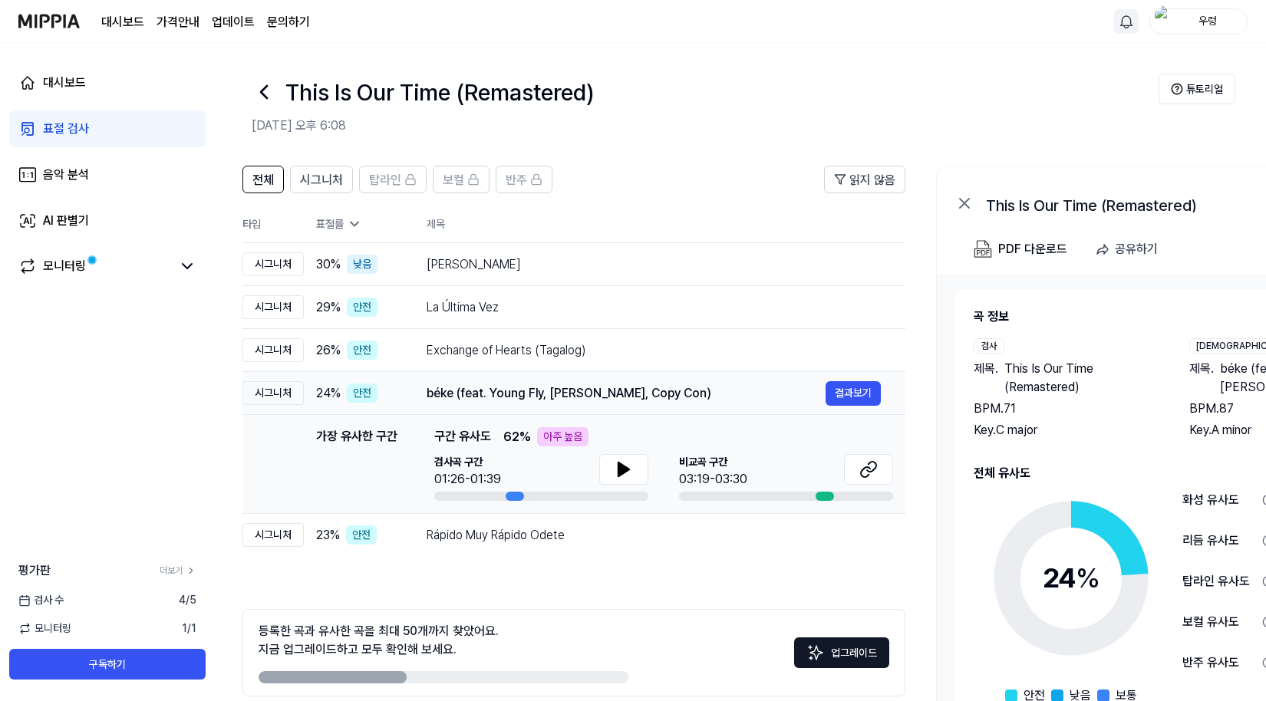
scroll to position [72, 0]
